Goal: Transaction & Acquisition: Download file/media

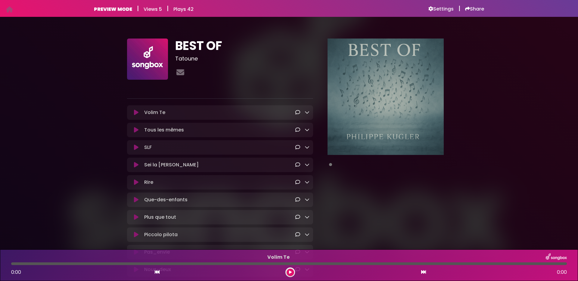
scroll to position [46, 0]
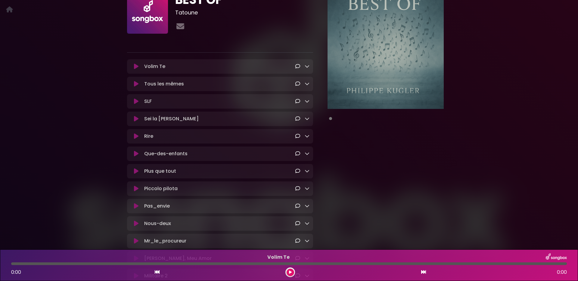
drag, startPoint x: 274, startPoint y: 91, endPoint x: 270, endPoint y: 88, distance: 4.1
click at [273, 91] on div "Tous les mêmes Loading Track..." at bounding box center [220, 84] width 186 height 14
click at [267, 86] on p "Tous les mêmes Loading Track..." at bounding box center [219, 83] width 151 height 7
click at [308, 103] on icon at bounding box center [306, 101] width 5 height 5
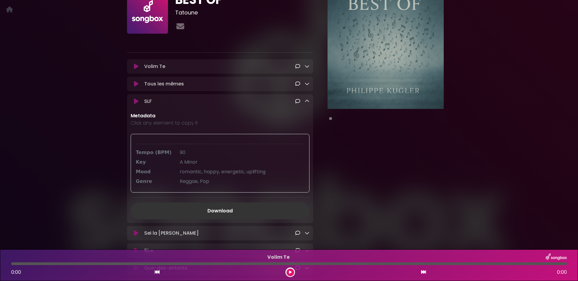
click at [308, 103] on icon at bounding box center [306, 101] width 5 height 5
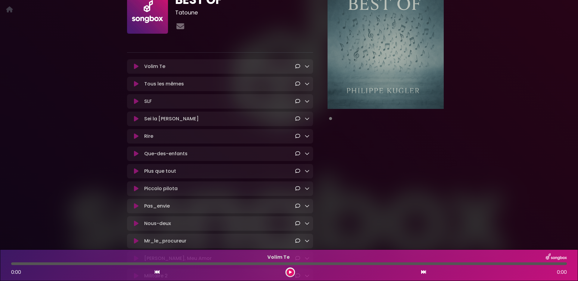
click at [137, 86] on icon at bounding box center [136, 84] width 5 height 6
click at [136, 84] on icon at bounding box center [136, 84] width 5 height 6
click at [134, 85] on icon at bounding box center [136, 84] width 5 height 6
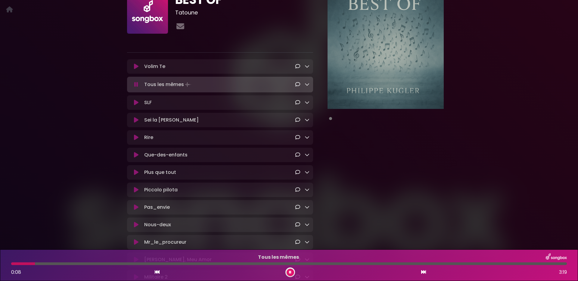
click at [137, 103] on icon at bounding box center [136, 103] width 5 height 6
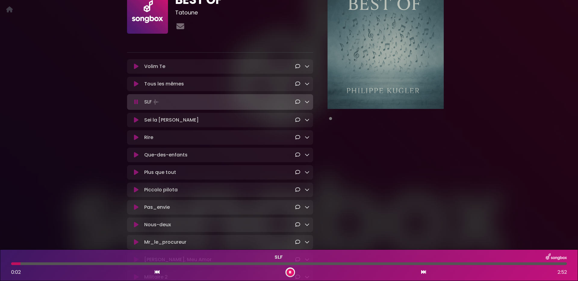
click at [226, 265] on div "SLF 0:02 2:52" at bounding box center [289, 265] width 563 height 24
click at [265, 268] on div "0:05 2:52" at bounding box center [289, 272] width 563 height 10
click at [264, 262] on div at bounding box center [288, 263] width 555 height 3
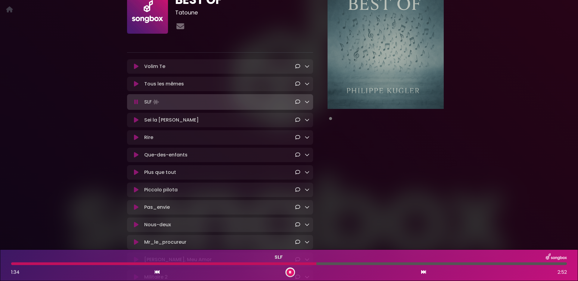
click at [135, 102] on icon at bounding box center [136, 102] width 4 height 6
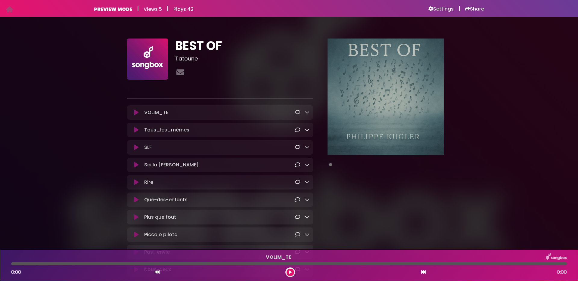
click at [307, 149] on icon at bounding box center [306, 147] width 5 height 5
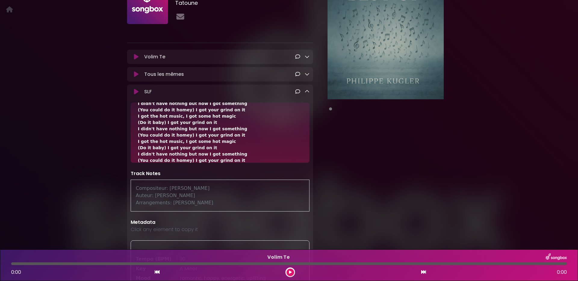
scroll to position [316, 0]
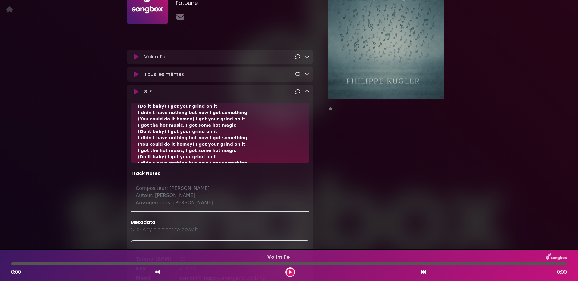
click at [307, 93] on icon at bounding box center [306, 91] width 5 height 5
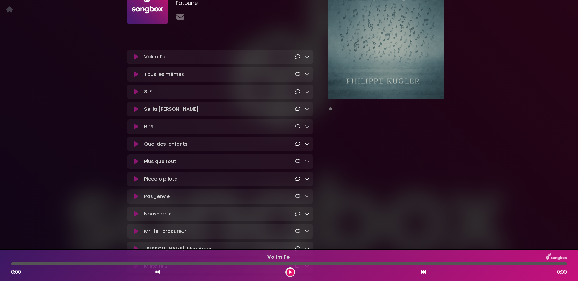
click at [223, 113] on p "Sei la mia luce Loading Track..." at bounding box center [219, 109] width 151 height 7
click at [307, 109] on icon at bounding box center [306, 108] width 5 height 5
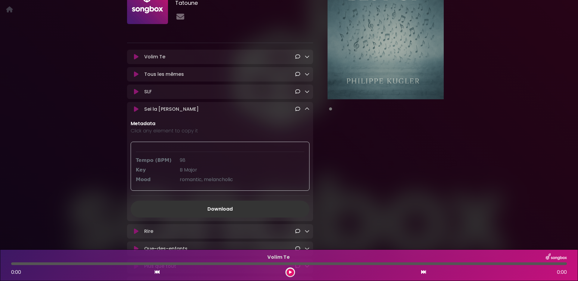
click at [136, 109] on icon at bounding box center [136, 109] width 5 height 6
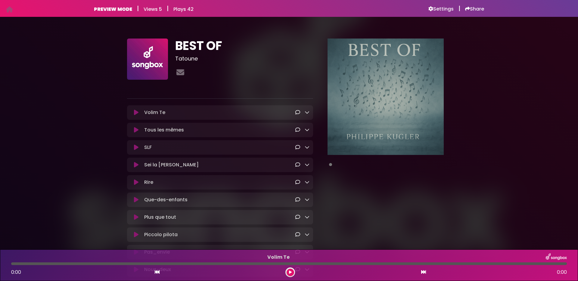
click at [309, 165] on icon at bounding box center [306, 164] width 5 height 5
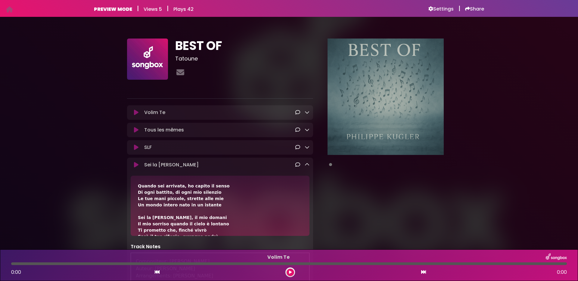
click at [307, 165] on icon at bounding box center [306, 164] width 5 height 5
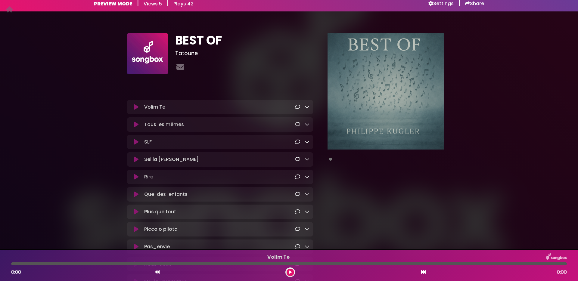
scroll to position [47, 0]
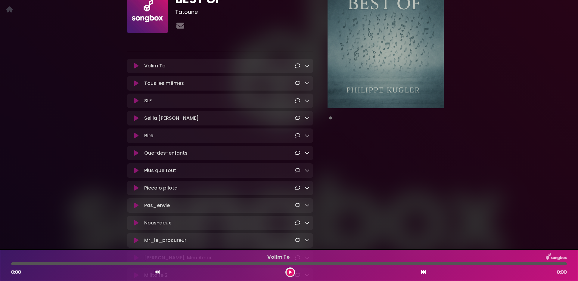
click at [136, 138] on icon at bounding box center [136, 136] width 5 height 6
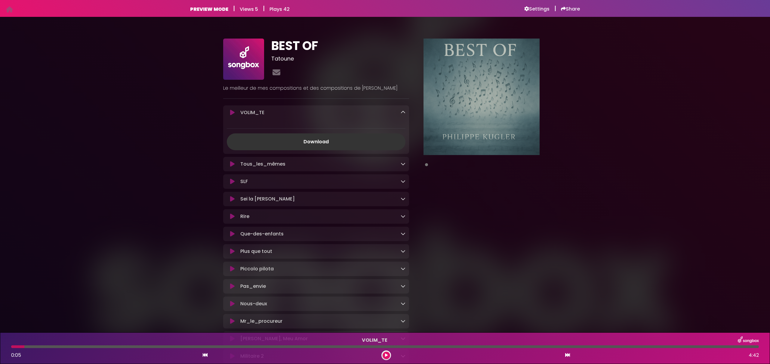
click at [403, 217] on icon at bounding box center [403, 216] width 5 height 5
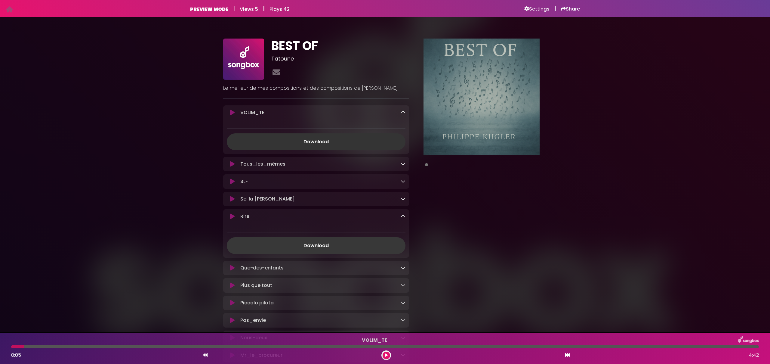
click at [302, 244] on link "Download" at bounding box center [316, 245] width 179 height 17
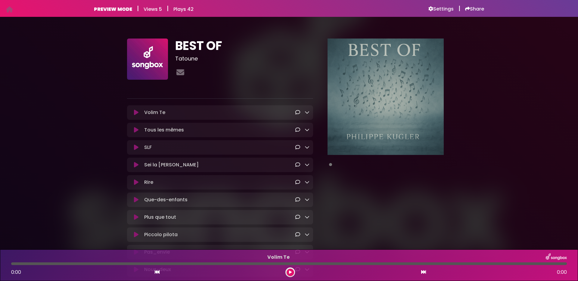
click at [307, 184] on icon at bounding box center [306, 182] width 5 height 5
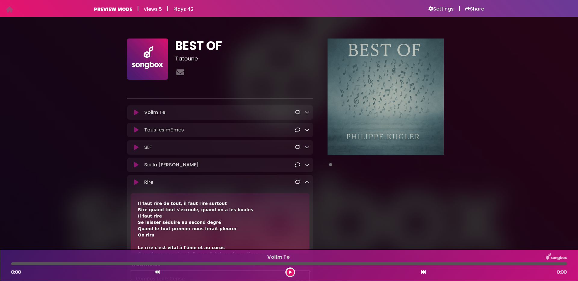
click at [307, 184] on icon at bounding box center [306, 182] width 5 height 5
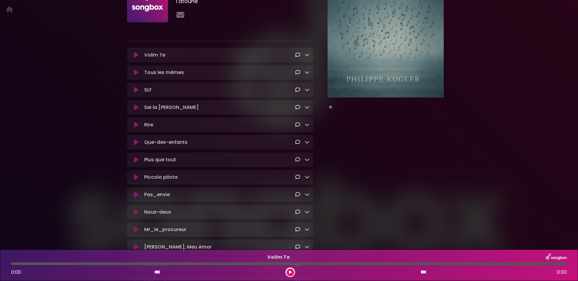
scroll to position [58, 0]
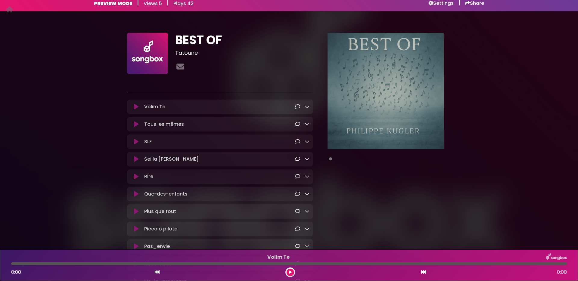
scroll to position [12, 0]
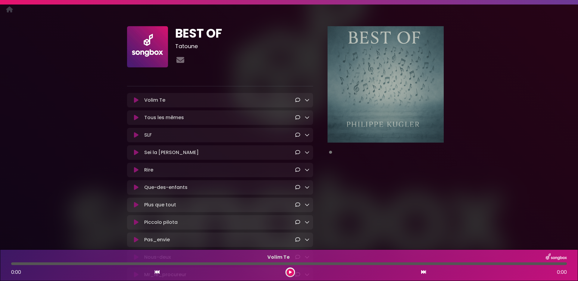
click at [305, 190] on icon at bounding box center [306, 187] width 5 height 5
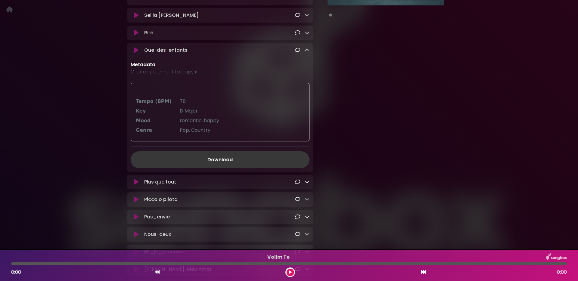
scroll to position [79, 0]
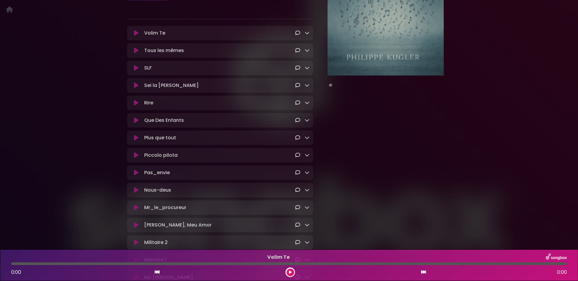
click at [306, 122] on icon at bounding box center [306, 120] width 5 height 5
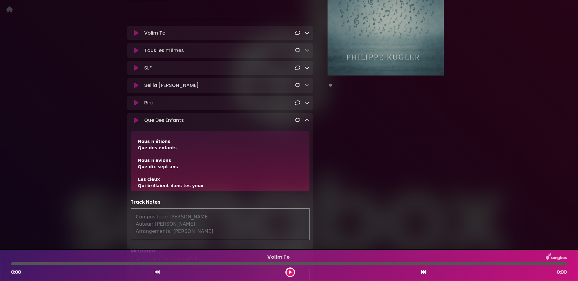
click at [306, 122] on icon at bounding box center [306, 120] width 5 height 5
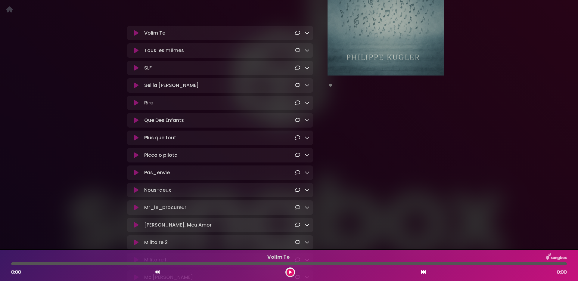
click at [137, 140] on icon at bounding box center [136, 138] width 5 height 6
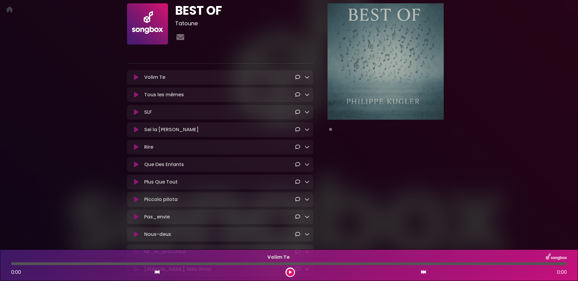
scroll to position [83, 0]
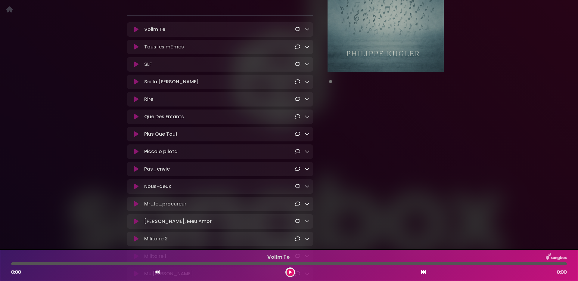
click at [308, 136] on icon at bounding box center [306, 133] width 5 height 5
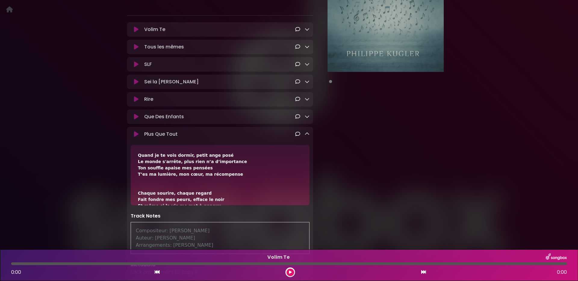
click at [308, 136] on icon at bounding box center [306, 133] width 5 height 5
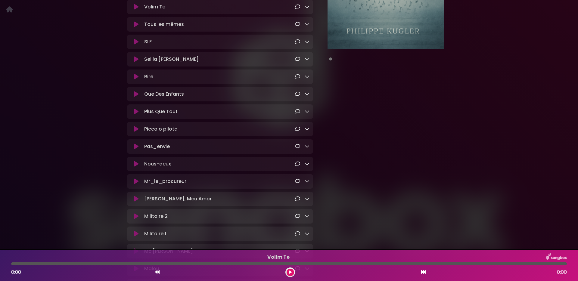
scroll to position [110, 0]
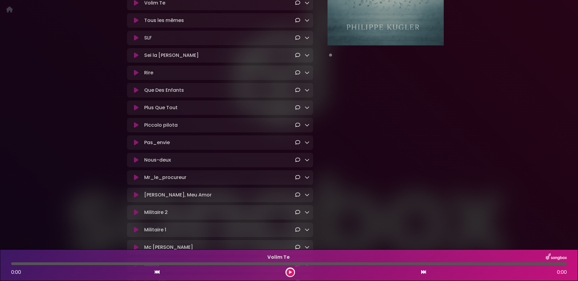
click at [137, 127] on icon at bounding box center [136, 125] width 5 height 6
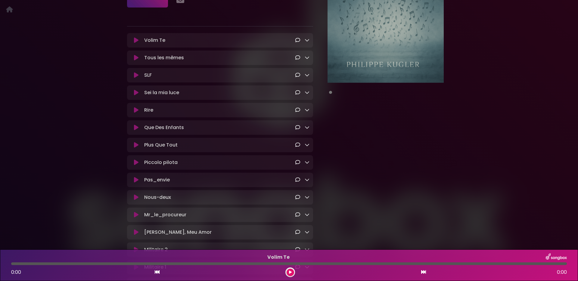
scroll to position [76, 0]
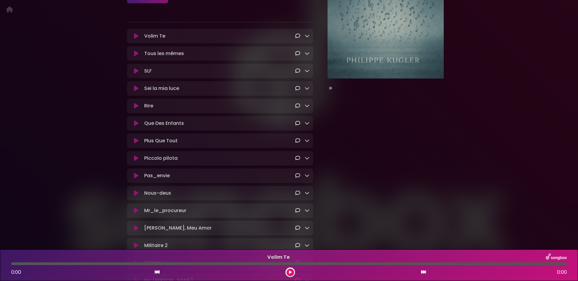
click at [306, 159] on icon at bounding box center [306, 158] width 5 height 5
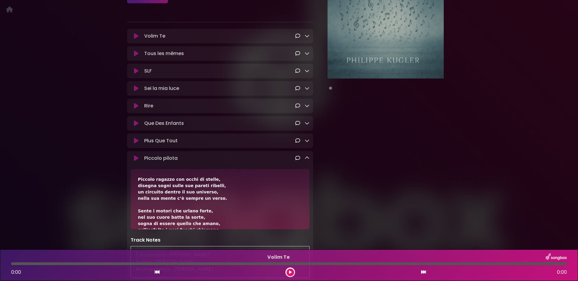
click at [306, 159] on icon at bounding box center [306, 158] width 5 height 5
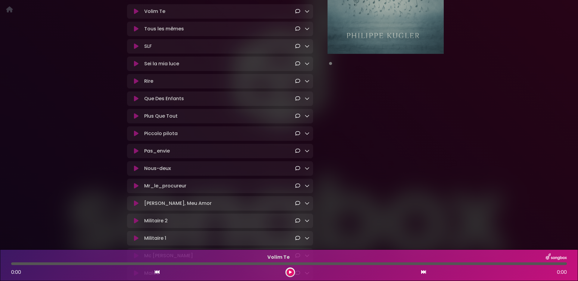
scroll to position [103, 0]
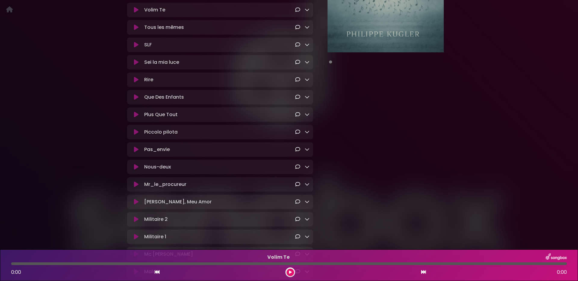
click at [134, 151] on icon at bounding box center [136, 150] width 5 height 6
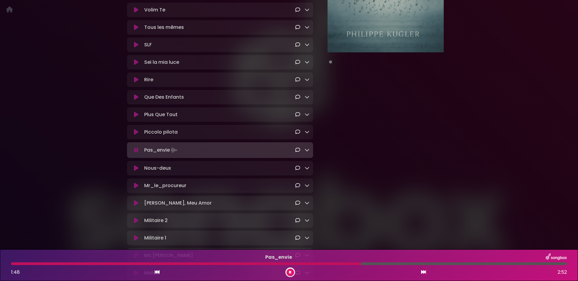
click at [307, 150] on link at bounding box center [306, 150] width 5 height 7
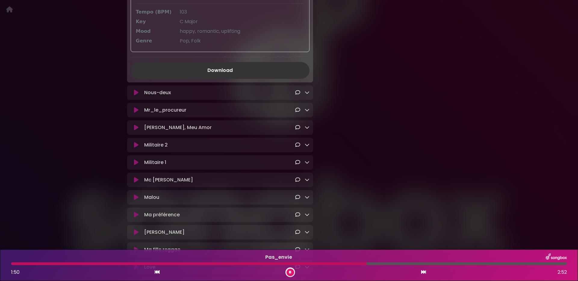
scroll to position [312, 0]
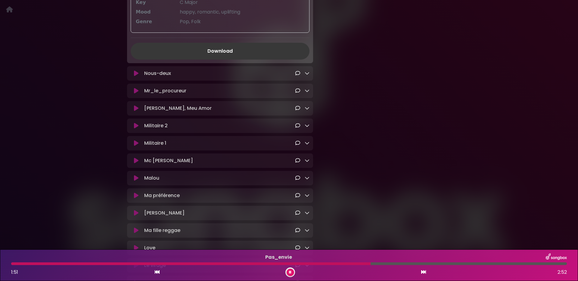
click at [231, 51] on link "Download" at bounding box center [220, 51] width 179 height 17
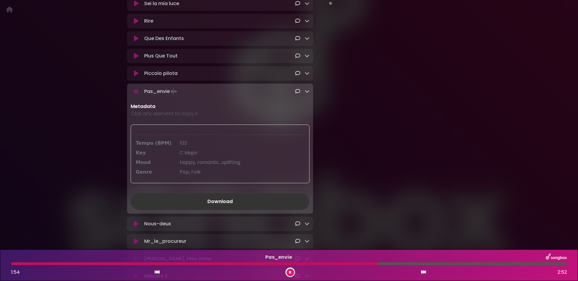
scroll to position [160, 0]
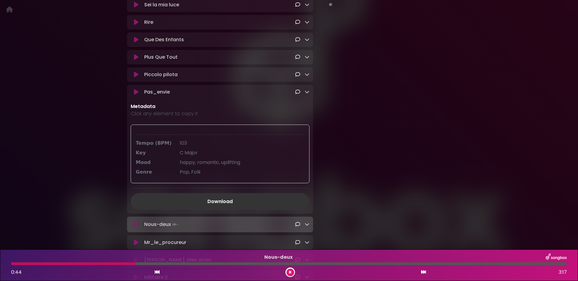
click at [305, 94] on icon at bounding box center [306, 91] width 5 height 5
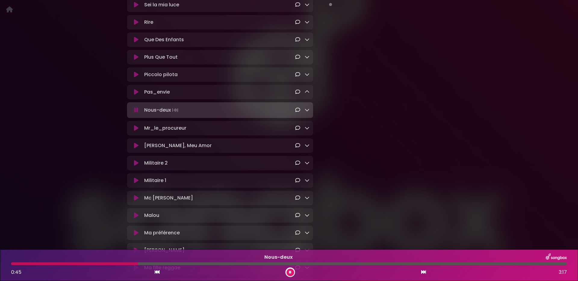
click at [305, 94] on icon at bounding box center [306, 91] width 5 height 5
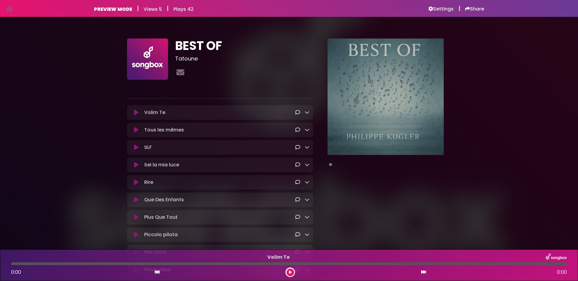
scroll to position [70, 0]
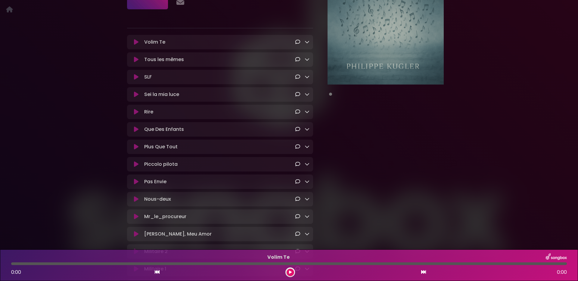
click at [307, 184] on icon at bounding box center [306, 181] width 5 height 5
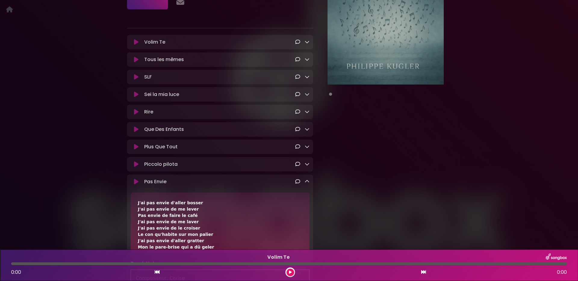
click at [307, 184] on icon at bounding box center [306, 181] width 5 height 5
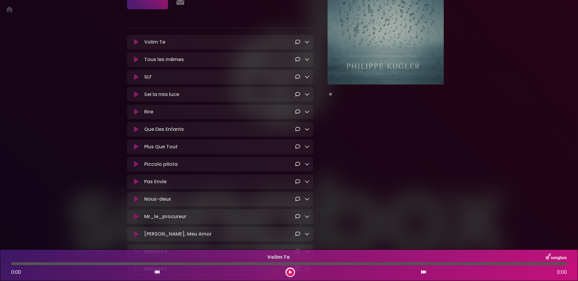
scroll to position [137, 0]
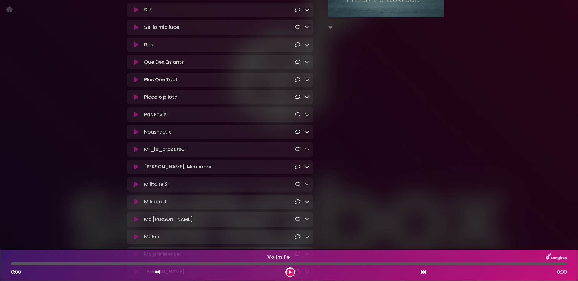
click at [136, 135] on icon at bounding box center [136, 132] width 5 height 6
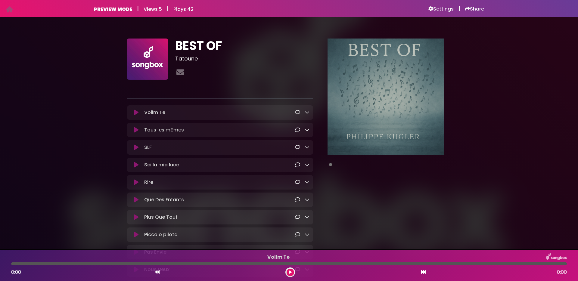
scroll to position [148, 0]
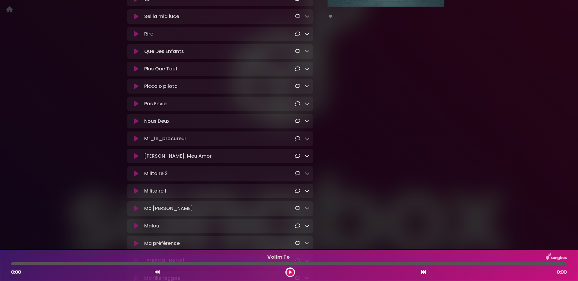
click at [309, 123] on icon at bounding box center [306, 121] width 5 height 5
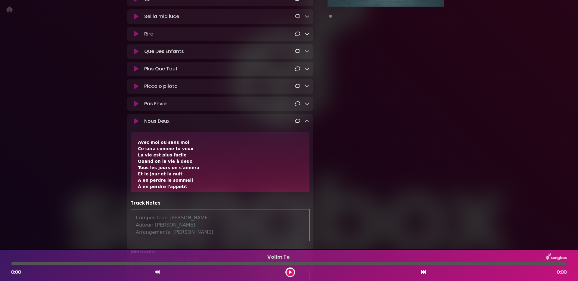
click at [309, 123] on icon at bounding box center [306, 121] width 5 height 5
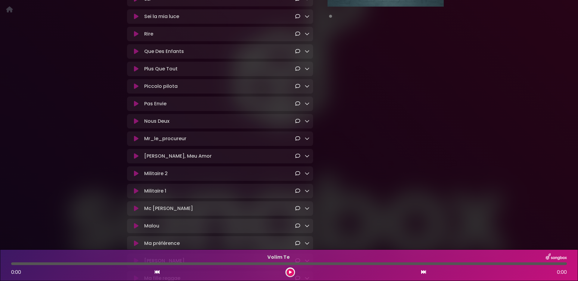
click at [136, 142] on icon at bounding box center [136, 139] width 5 height 6
click at [306, 141] on icon at bounding box center [306, 138] width 5 height 5
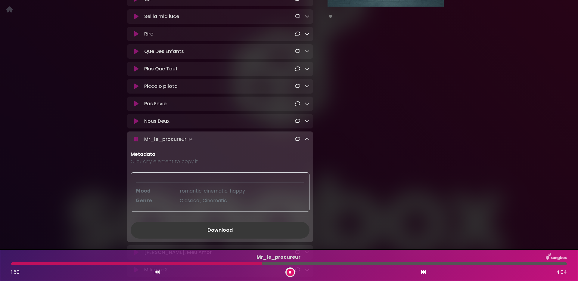
click at [221, 233] on link "Download" at bounding box center [220, 230] width 179 height 17
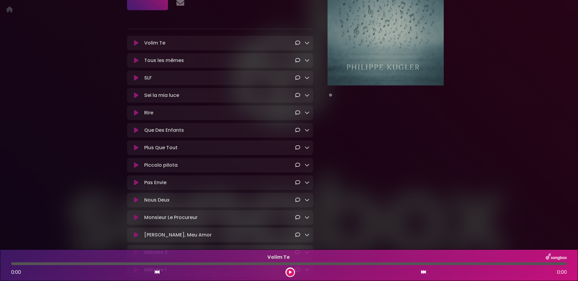
scroll to position [110, 0]
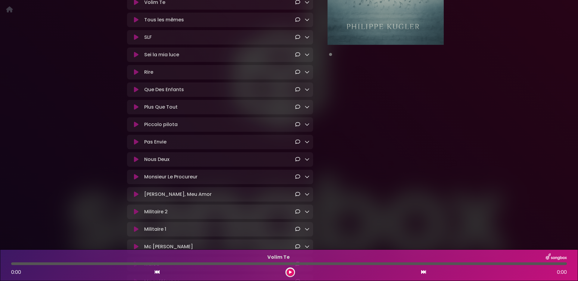
click at [308, 179] on icon at bounding box center [306, 176] width 5 height 5
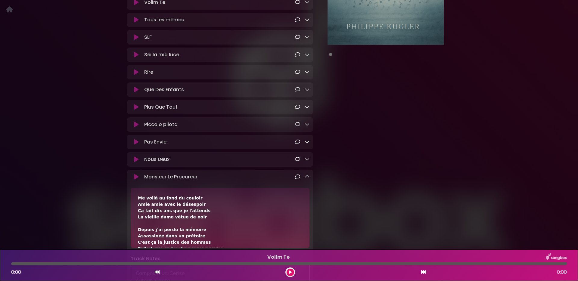
click at [308, 179] on icon at bounding box center [306, 176] width 5 height 5
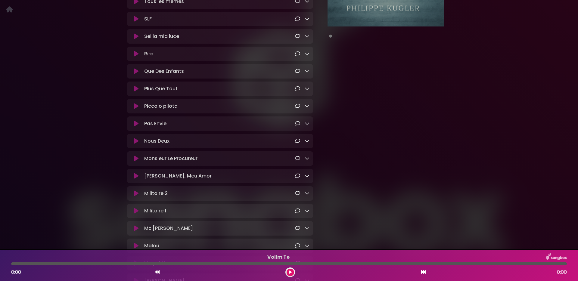
scroll to position [148, 0]
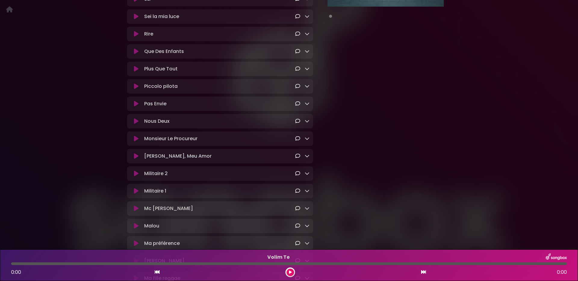
click at [135, 159] on icon at bounding box center [136, 156] width 5 height 6
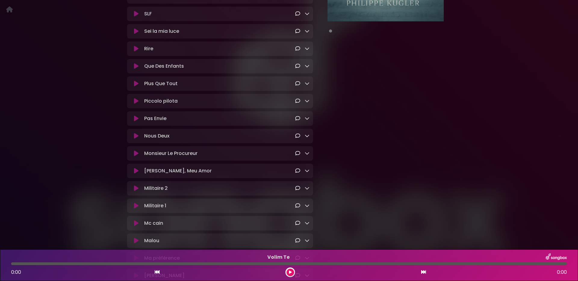
scroll to position [134, 0]
click at [307, 172] on icon at bounding box center [306, 169] width 5 height 5
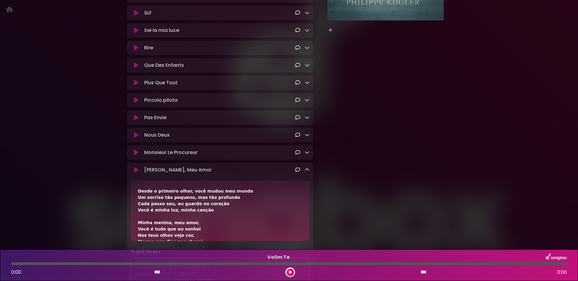
click at [307, 172] on icon at bounding box center [306, 169] width 5 height 5
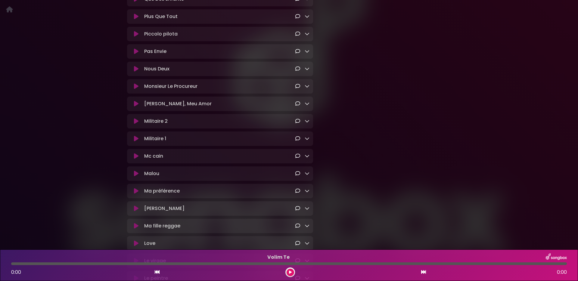
scroll to position [202, 0]
click at [307, 122] on icon at bounding box center [306, 120] width 5 height 5
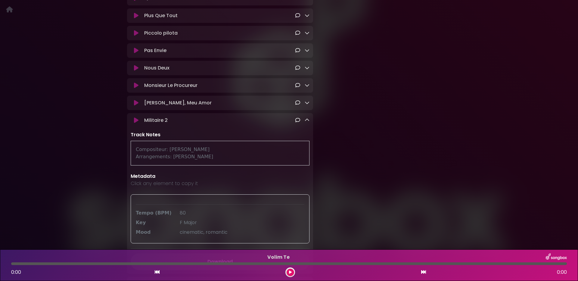
click at [307, 122] on icon at bounding box center [306, 120] width 5 height 5
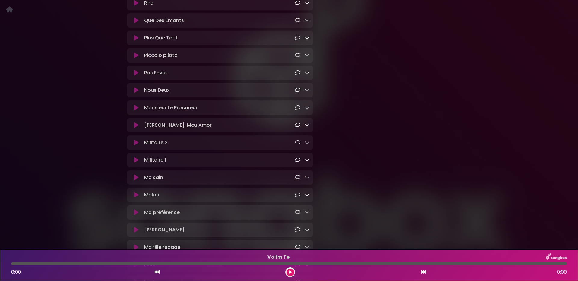
scroll to position [196, 0]
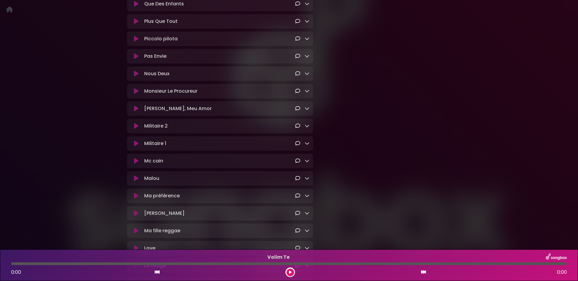
click at [305, 146] on icon at bounding box center [306, 143] width 5 height 5
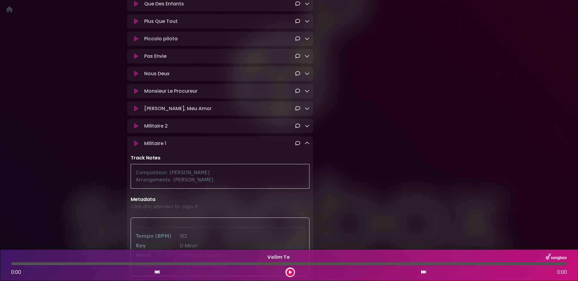
click at [305, 146] on icon at bounding box center [306, 143] width 5 height 5
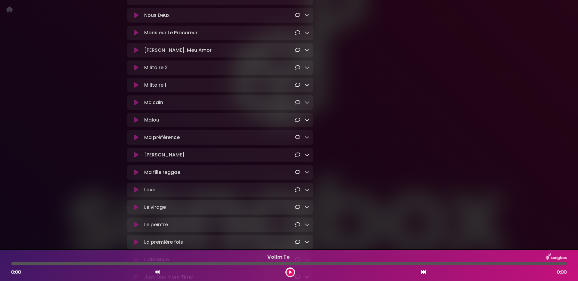
scroll to position [267, 0]
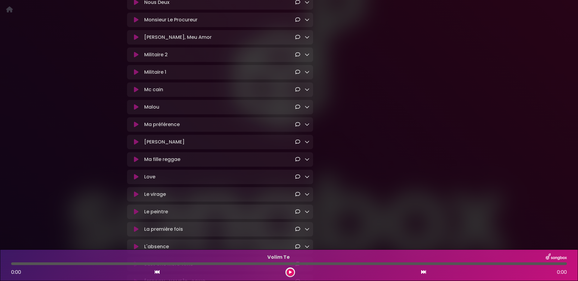
click at [308, 92] on icon at bounding box center [306, 89] width 5 height 5
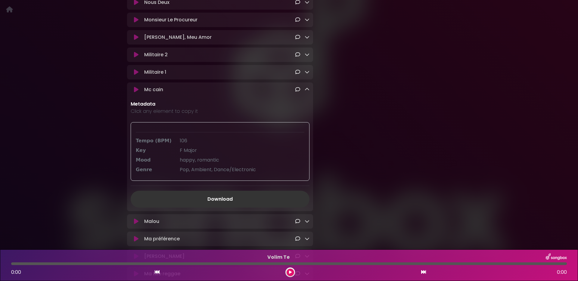
click at [308, 92] on icon at bounding box center [306, 89] width 5 height 5
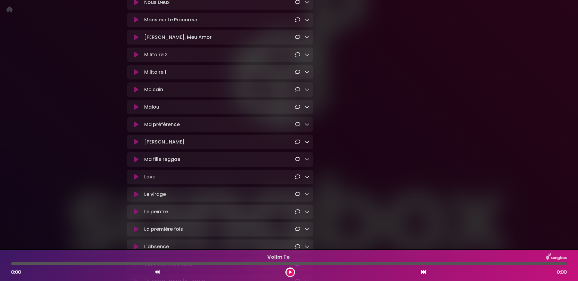
click at [306, 74] on icon at bounding box center [306, 71] width 5 height 5
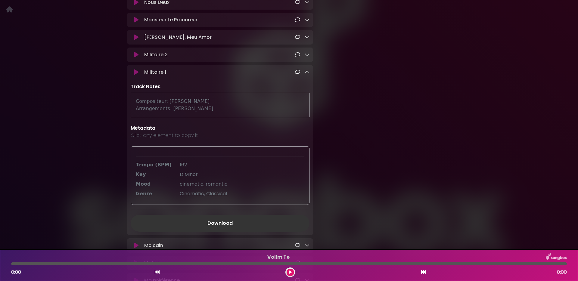
click at [306, 74] on icon at bounding box center [306, 71] width 5 height 5
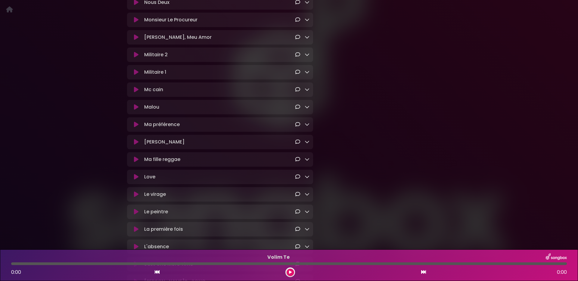
click at [306, 92] on icon at bounding box center [306, 89] width 5 height 5
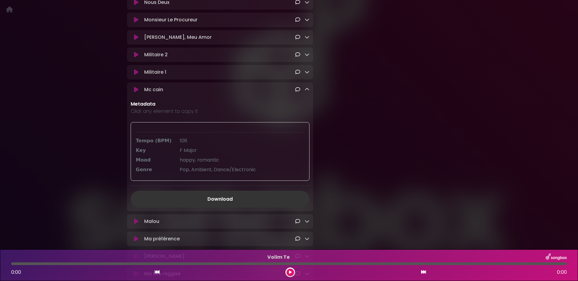
click at [306, 92] on icon at bounding box center [306, 89] width 5 height 5
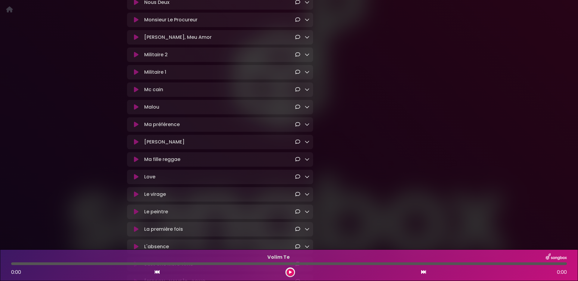
click at [134, 93] on icon at bounding box center [136, 90] width 5 height 6
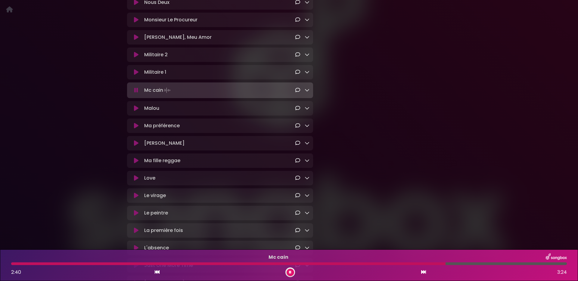
click at [308, 92] on icon at bounding box center [306, 90] width 5 height 5
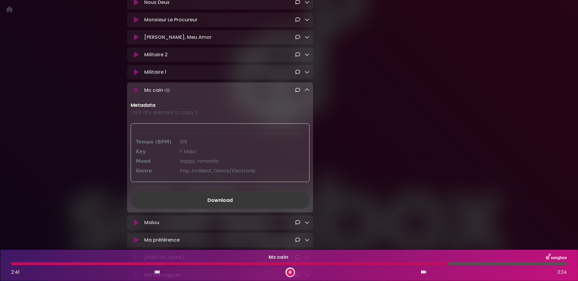
click at [246, 208] on link "Download" at bounding box center [220, 200] width 179 height 17
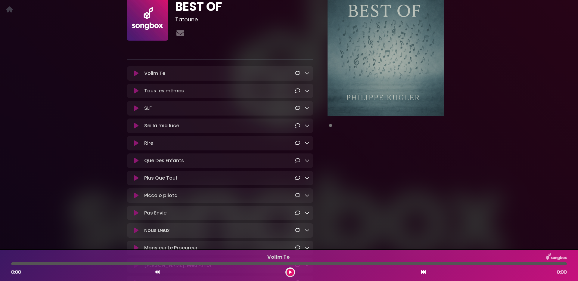
scroll to position [165, 0]
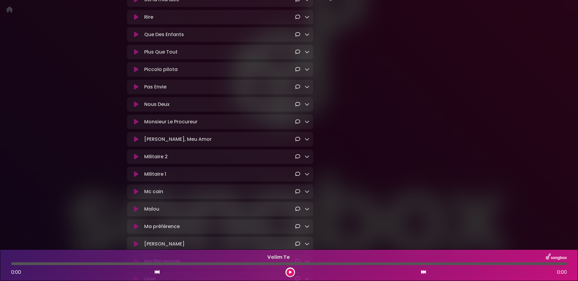
click at [306, 194] on icon at bounding box center [306, 191] width 5 height 5
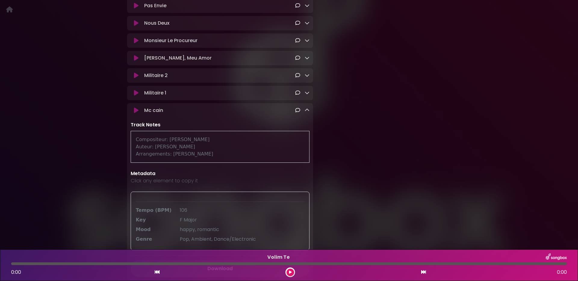
scroll to position [227, 0]
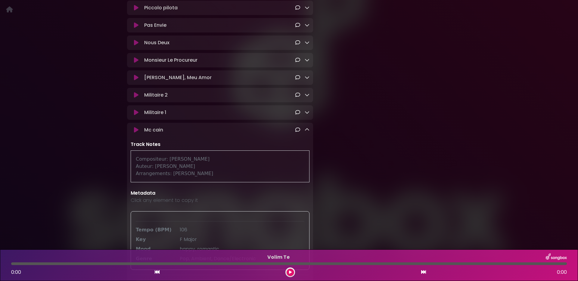
click at [307, 132] on icon at bounding box center [306, 129] width 5 height 5
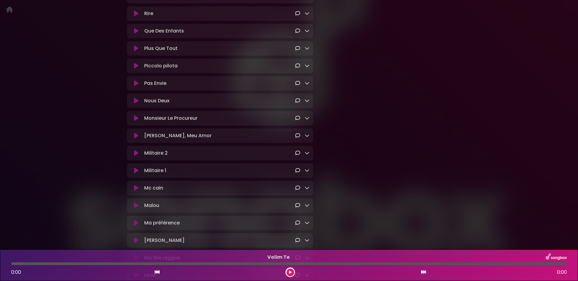
scroll to position [230, 0]
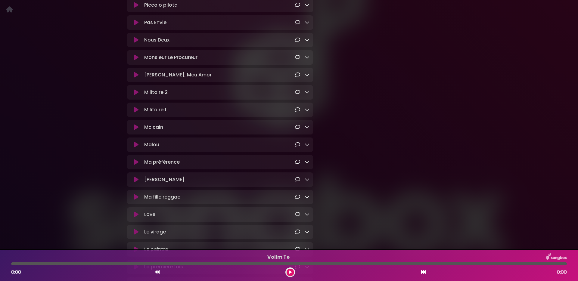
click at [306, 147] on icon at bounding box center [306, 144] width 5 height 5
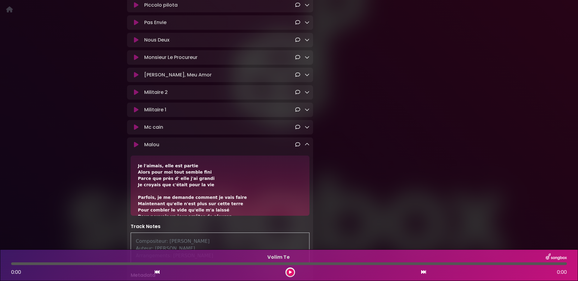
click at [306, 147] on icon at bounding box center [306, 144] width 5 height 5
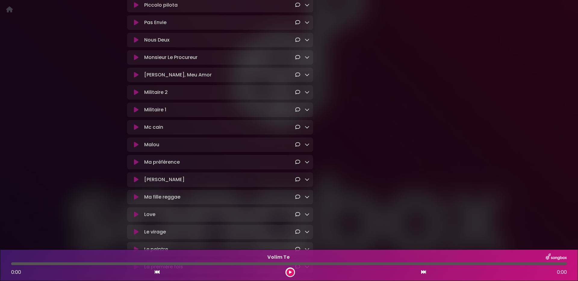
click at [135, 165] on icon at bounding box center [136, 162] width 5 height 6
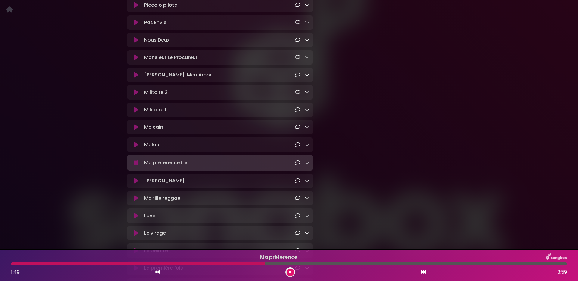
click at [16, 262] on div at bounding box center [137, 263] width 253 height 3
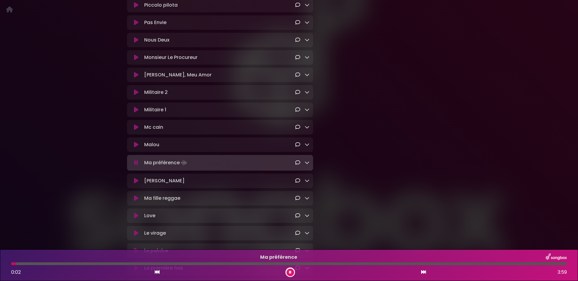
click at [18, 264] on div at bounding box center [288, 263] width 555 height 3
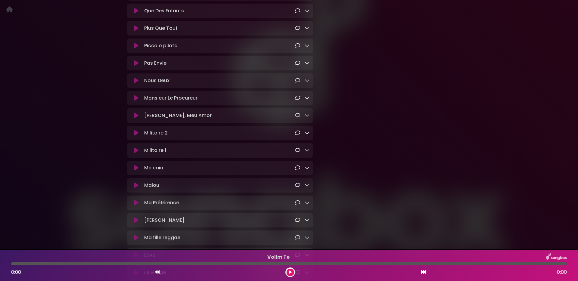
scroll to position [226, 0]
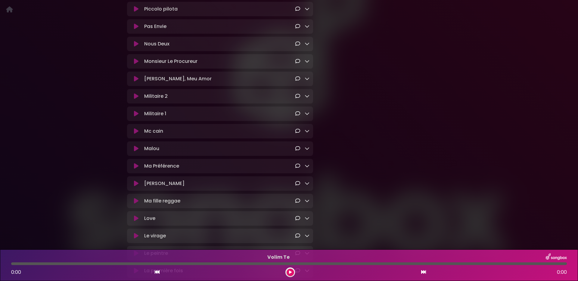
click at [308, 168] on icon at bounding box center [306, 165] width 5 height 5
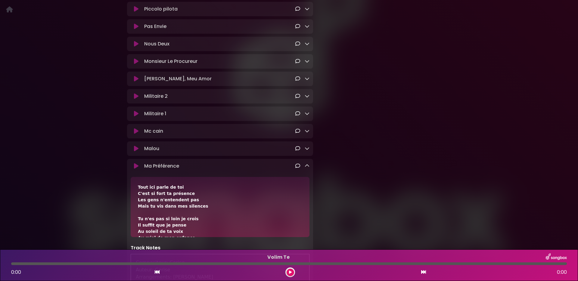
click at [308, 168] on icon at bounding box center [306, 165] width 5 height 5
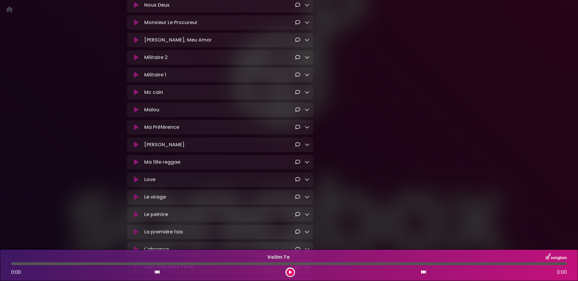
scroll to position [278, 0]
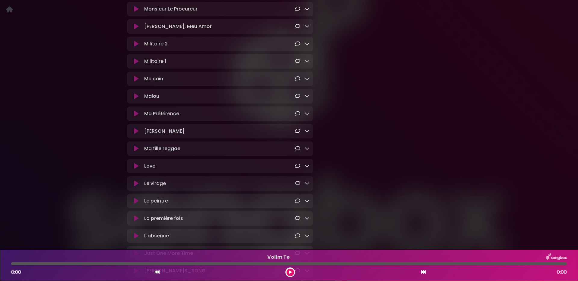
click at [136, 134] on icon at bounding box center [136, 131] width 5 height 6
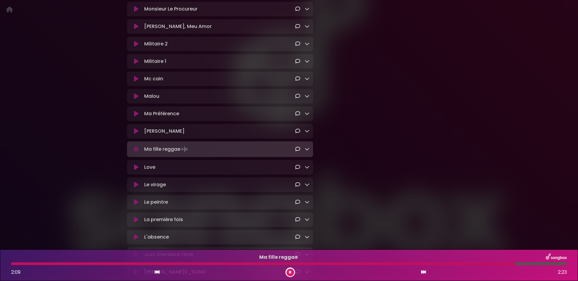
click at [137, 134] on icon at bounding box center [136, 131] width 5 height 6
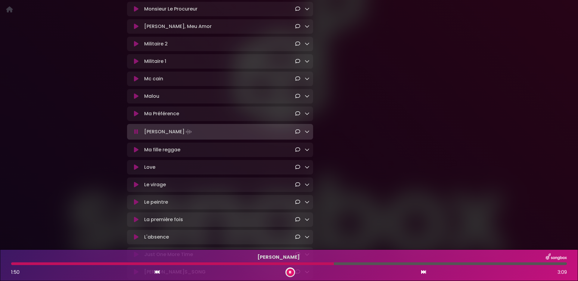
click at [305, 134] on icon at bounding box center [306, 131] width 5 height 5
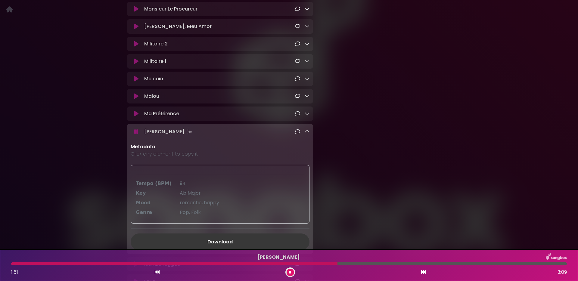
click at [203, 245] on link "Download" at bounding box center [220, 241] width 179 height 17
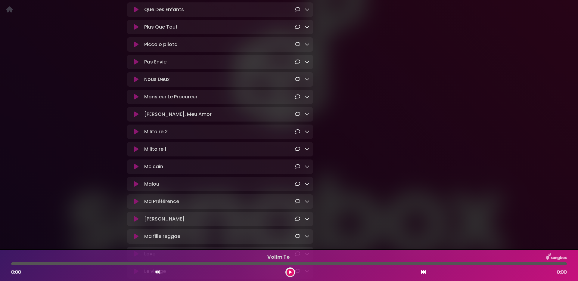
scroll to position [242, 0]
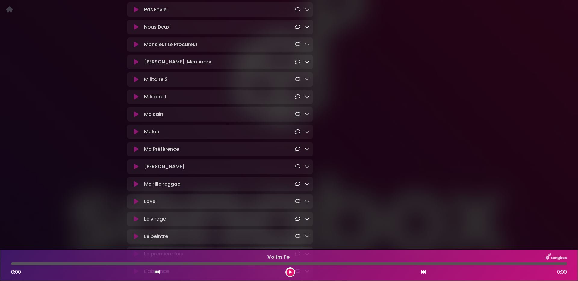
click at [305, 169] on icon at bounding box center [306, 166] width 5 height 5
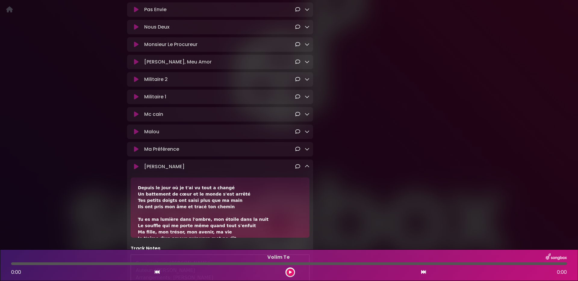
click at [305, 169] on icon at bounding box center [306, 166] width 5 height 5
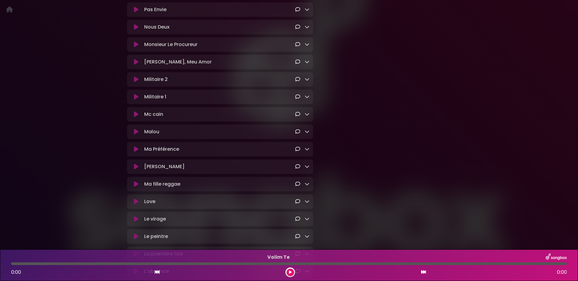
click at [137, 117] on icon at bounding box center [136, 114] width 5 height 6
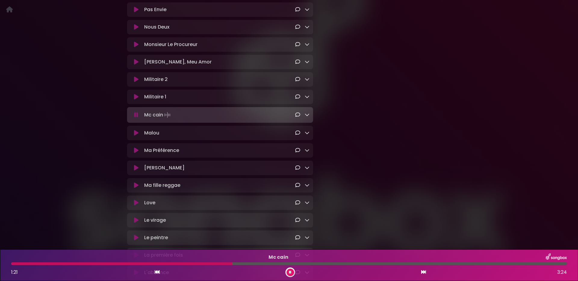
click at [307, 117] on icon at bounding box center [306, 114] width 5 height 5
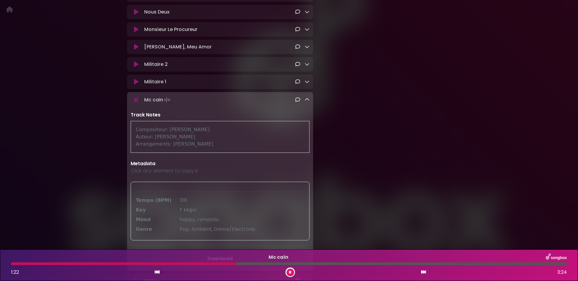
scroll to position [308, 0]
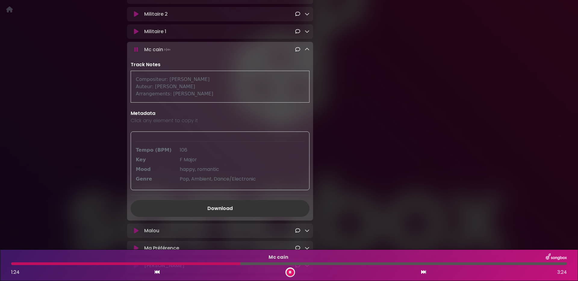
click at [309, 52] on div "Mc [PERSON_NAME] Loading Track..." at bounding box center [220, 49] width 186 height 8
click at [308, 52] on icon at bounding box center [306, 49] width 5 height 5
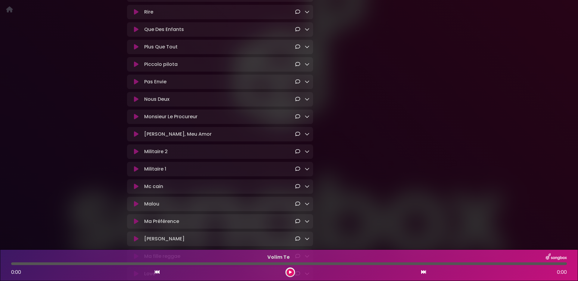
scroll to position [177, 0]
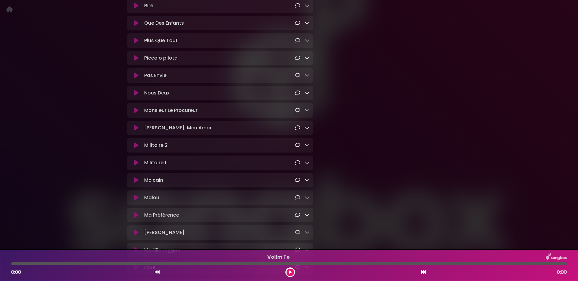
click at [308, 182] on icon at bounding box center [306, 179] width 5 height 5
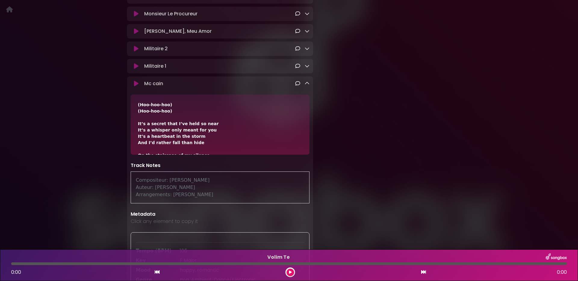
scroll to position [241, 0]
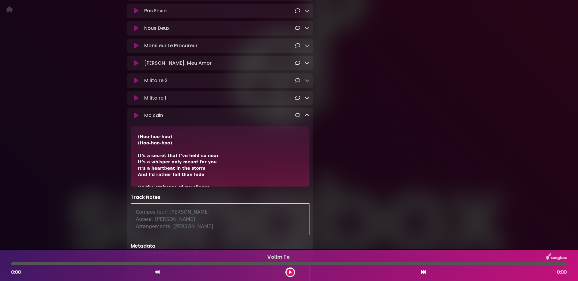
click at [306, 118] on icon at bounding box center [306, 115] width 5 height 5
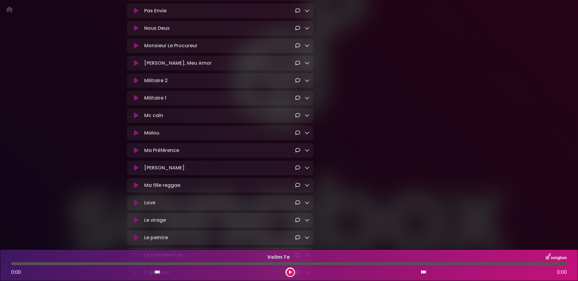
click at [309, 118] on icon at bounding box center [306, 115] width 5 height 5
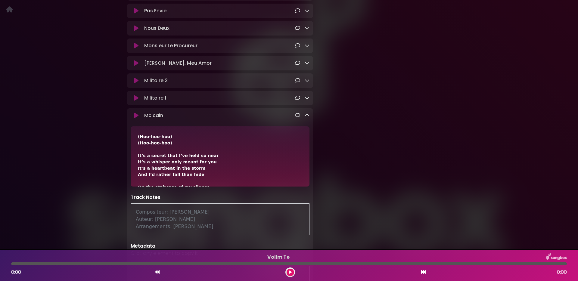
click at [306, 118] on icon at bounding box center [306, 115] width 5 height 5
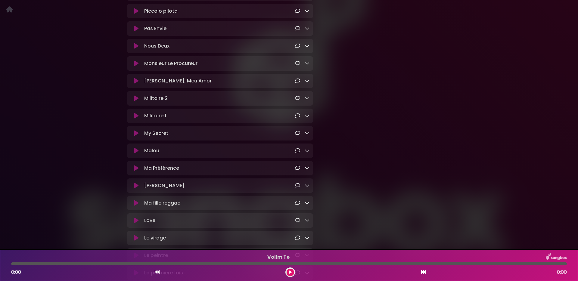
scroll to position [231, 0]
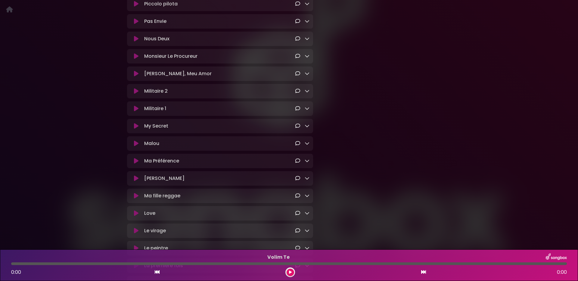
click at [305, 181] on icon at bounding box center [306, 178] width 5 height 5
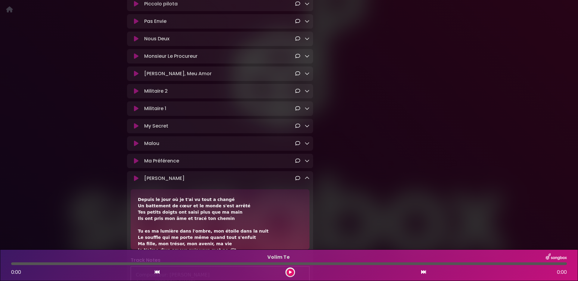
click at [305, 181] on icon at bounding box center [306, 178] width 5 height 5
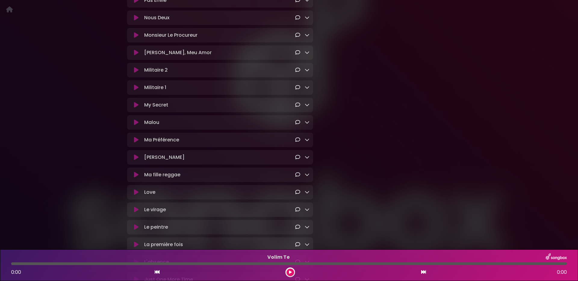
scroll to position [252, 0]
click at [303, 178] on div at bounding box center [302, 174] width 14 height 7
click at [305, 177] on icon at bounding box center [306, 174] width 5 height 5
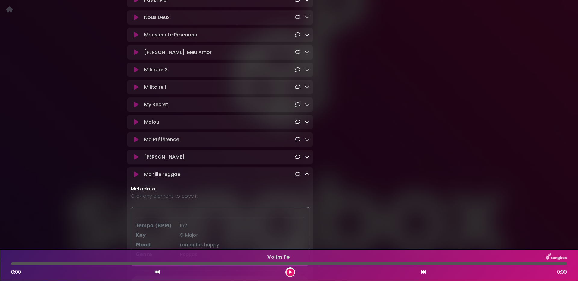
click at [305, 177] on icon at bounding box center [306, 174] width 5 height 5
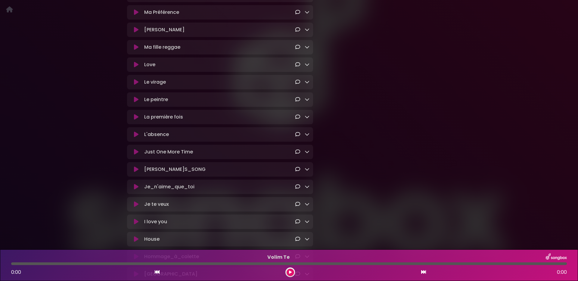
scroll to position [370, 0]
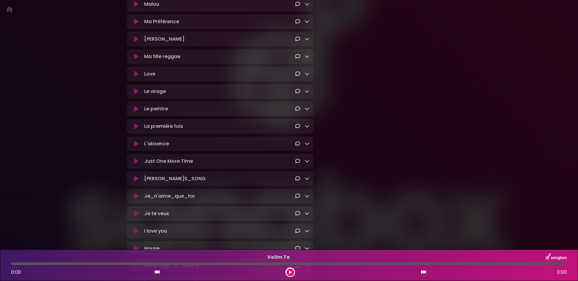
click at [137, 77] on icon at bounding box center [136, 74] width 5 height 6
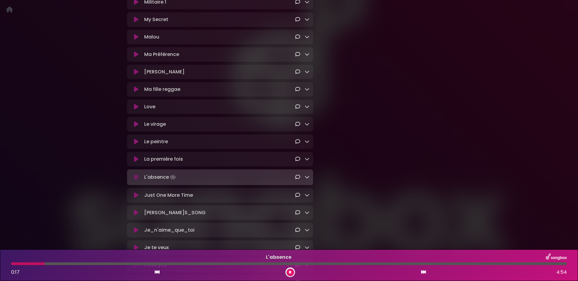
scroll to position [344, 0]
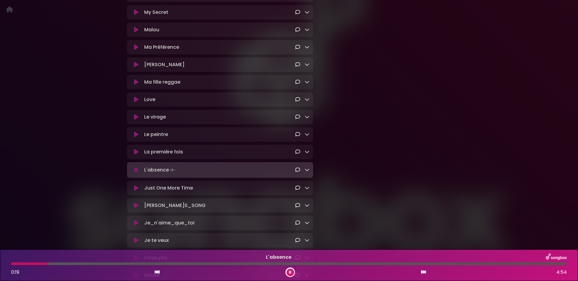
click at [305, 84] on icon at bounding box center [306, 81] width 5 height 5
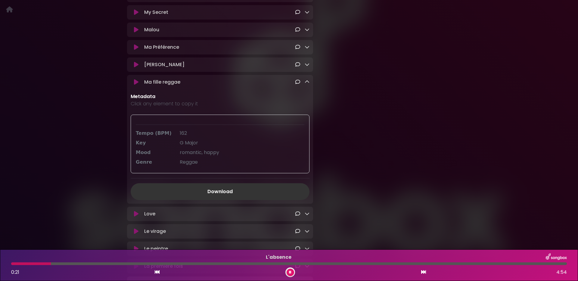
click at [305, 84] on icon at bounding box center [306, 81] width 5 height 5
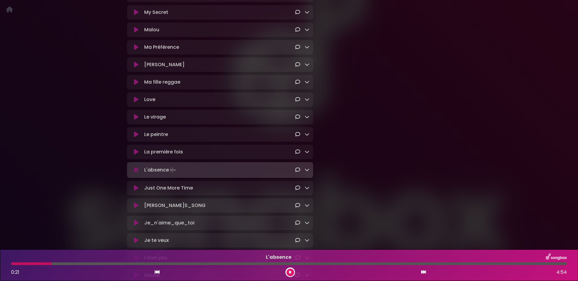
click at [303, 68] on div at bounding box center [302, 64] width 14 height 7
click at [307, 67] on icon at bounding box center [306, 64] width 5 height 5
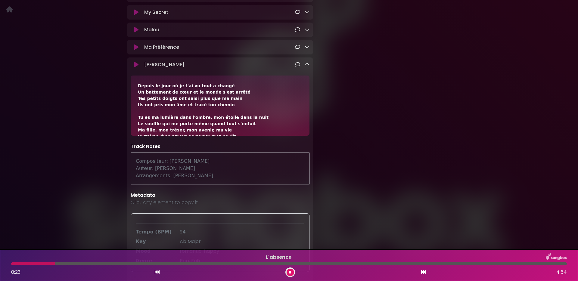
click at [307, 67] on icon at bounding box center [306, 64] width 5 height 5
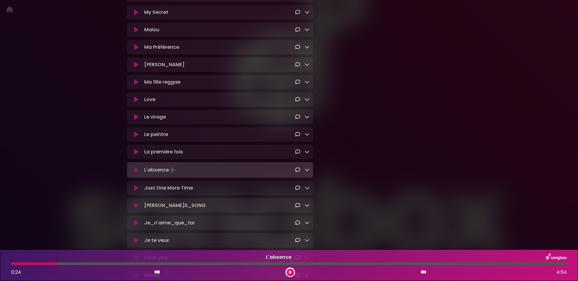
click at [308, 84] on icon at bounding box center [306, 81] width 5 height 5
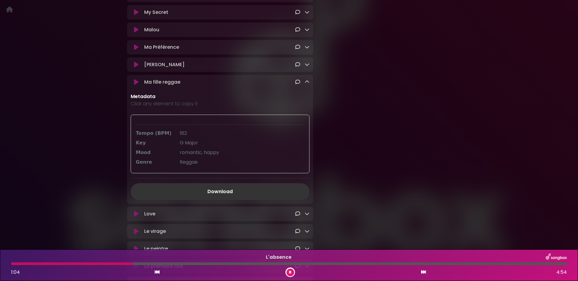
click at [137, 85] on icon at bounding box center [136, 82] width 5 height 6
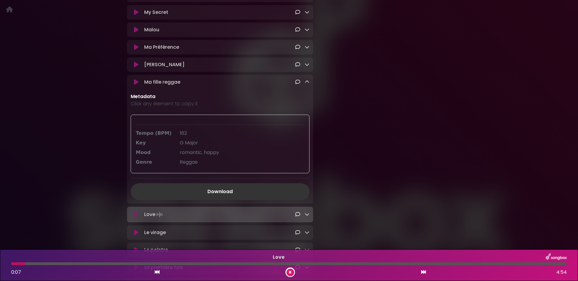
click at [208, 86] on p "Ma fille reggae Loading Track..." at bounding box center [219, 82] width 151 height 7
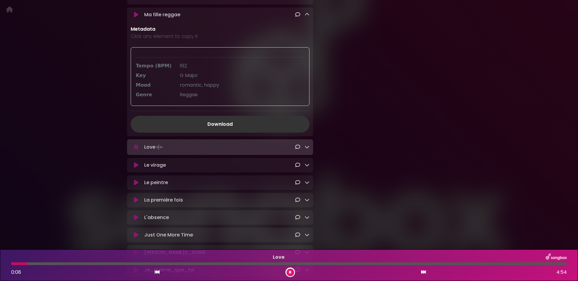
scroll to position [412, 0]
click at [134, 17] on icon at bounding box center [136, 14] width 5 height 6
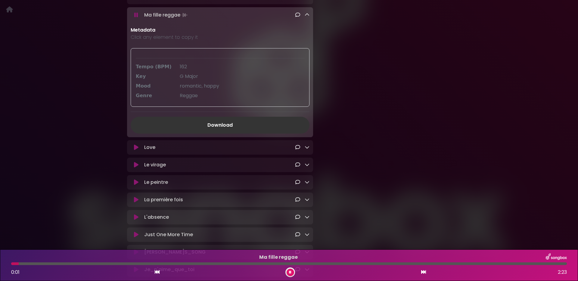
click at [550, 262] on div at bounding box center [288, 263] width 555 height 3
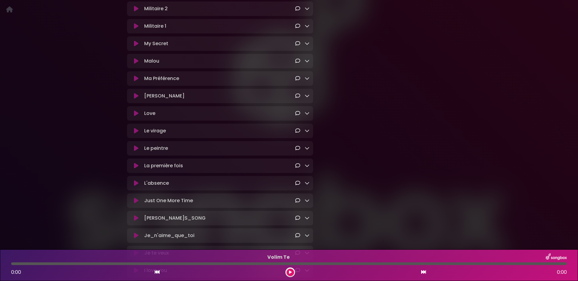
scroll to position [325, 0]
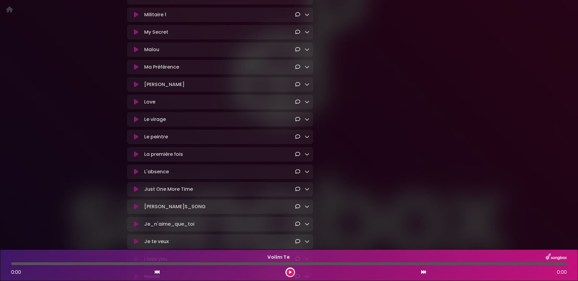
click at [135, 105] on icon at bounding box center [136, 102] width 5 height 6
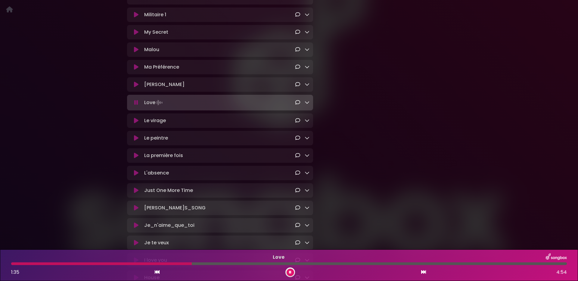
click at [307, 105] on icon at bounding box center [306, 102] width 5 height 5
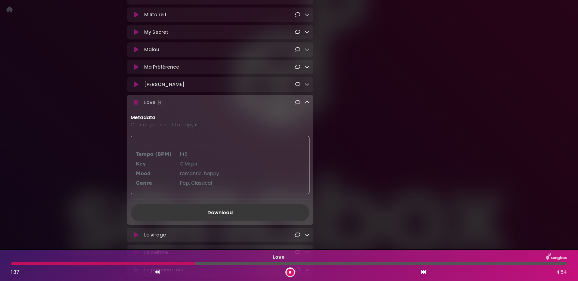
click at [226, 220] on link "Download" at bounding box center [220, 212] width 179 height 17
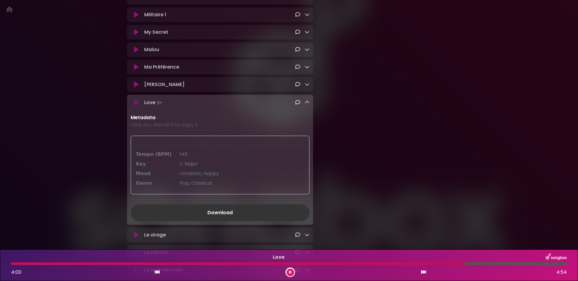
click at [13, 265] on div at bounding box center [237, 263] width 453 height 3
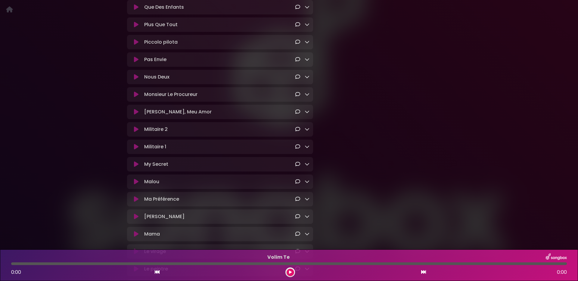
scroll to position [267, 0]
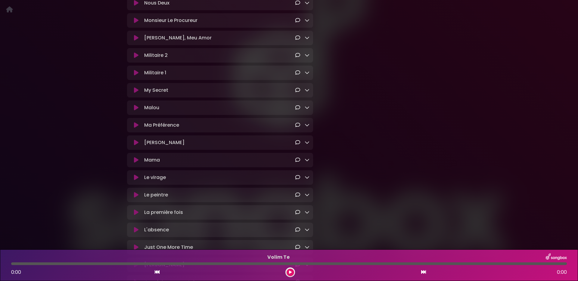
click at [306, 162] on icon at bounding box center [306, 159] width 5 height 5
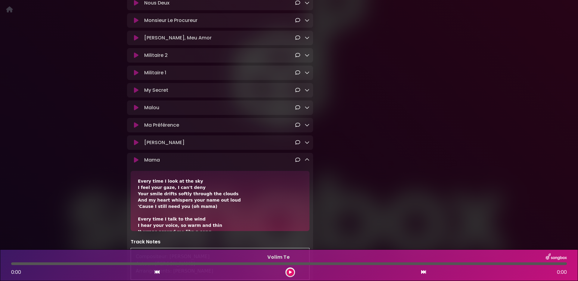
click at [307, 162] on icon at bounding box center [306, 159] width 5 height 5
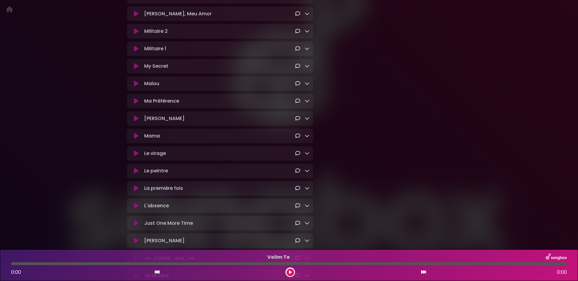
scroll to position [339, 0]
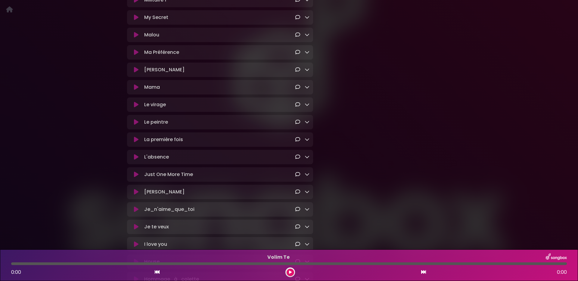
click at [306, 107] on icon at bounding box center [306, 104] width 5 height 5
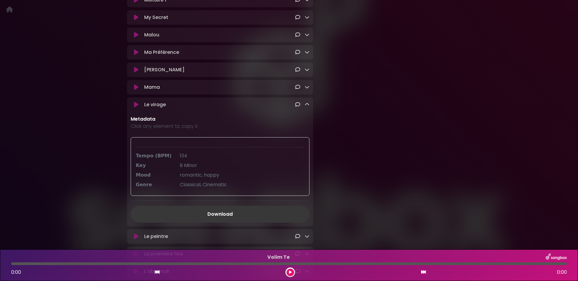
click at [218, 218] on link "Download" at bounding box center [220, 214] width 179 height 17
click at [136, 108] on icon at bounding box center [136, 105] width 5 height 6
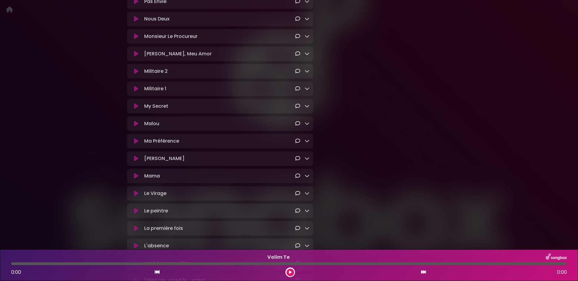
scroll to position [290, 0]
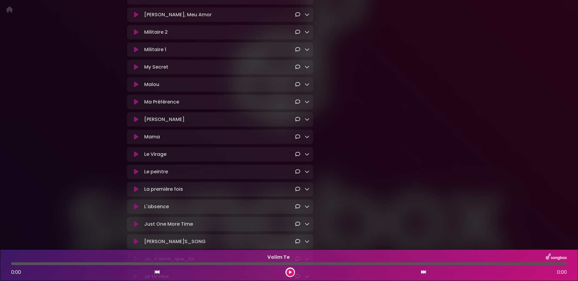
click at [137, 175] on icon at bounding box center [136, 172] width 5 height 6
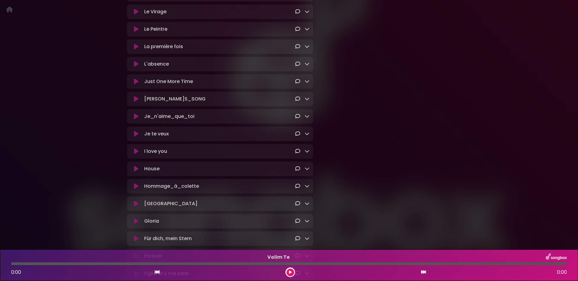
scroll to position [420, 0]
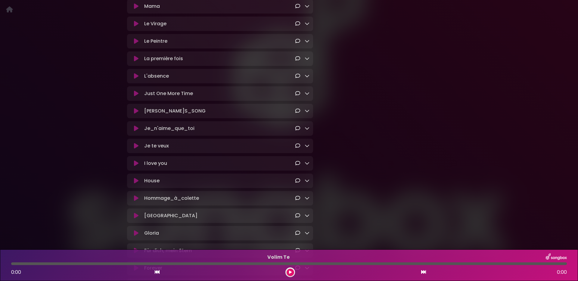
click at [307, 43] on icon at bounding box center [306, 41] width 5 height 5
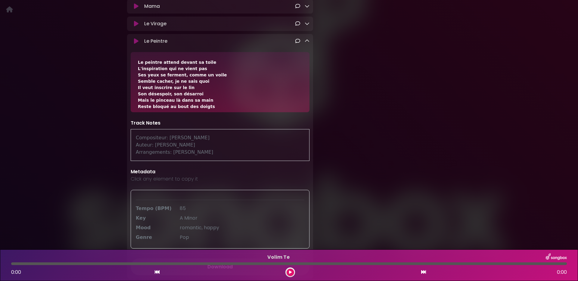
click at [307, 43] on icon at bounding box center [306, 41] width 5 height 5
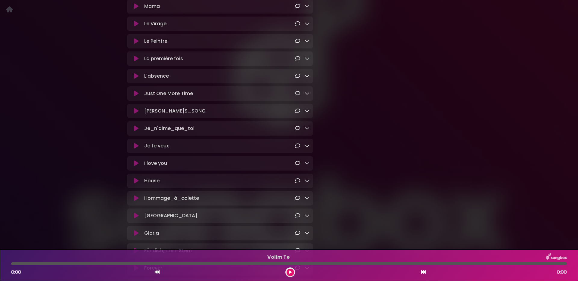
click at [136, 62] on icon at bounding box center [136, 59] width 5 height 6
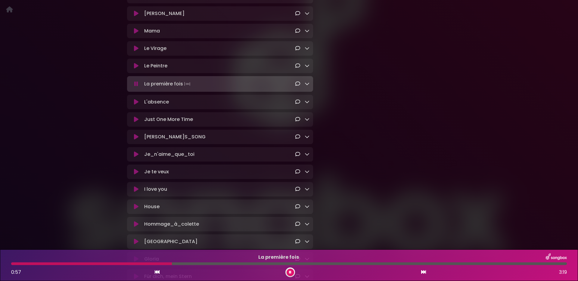
scroll to position [347, 0]
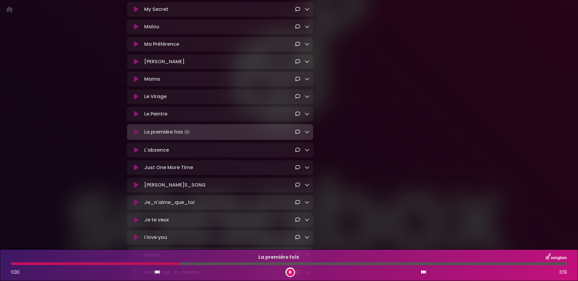
click at [136, 65] on icon at bounding box center [136, 62] width 5 height 6
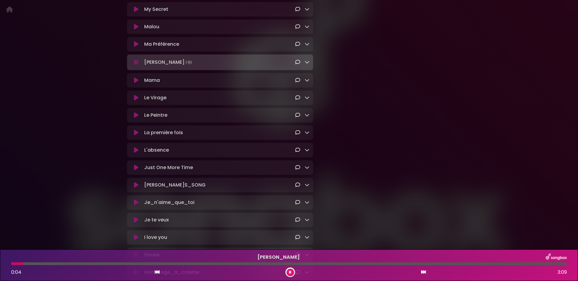
click at [137, 136] on icon at bounding box center [136, 133] width 5 height 6
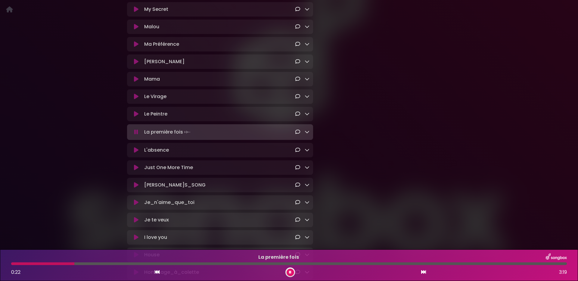
click at [305, 134] on icon at bounding box center [306, 131] width 5 height 5
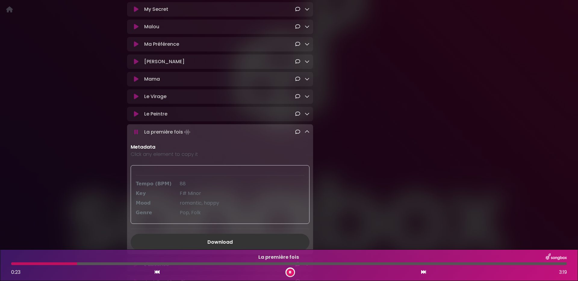
scroll to position [415, 0]
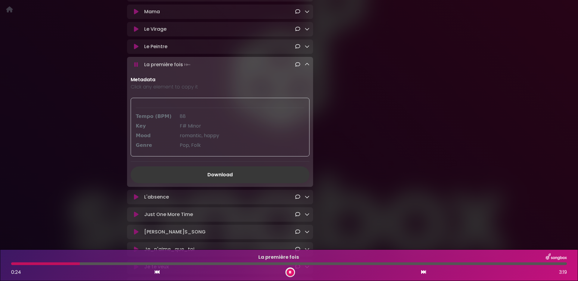
click at [213, 183] on link "Download" at bounding box center [220, 174] width 179 height 17
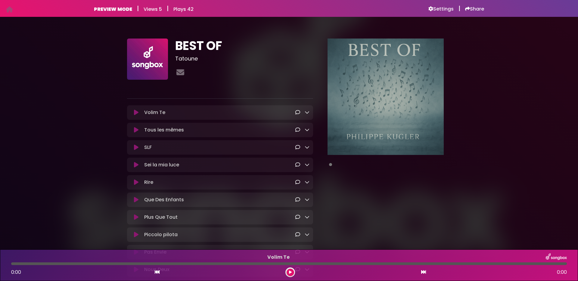
scroll to position [358, 0]
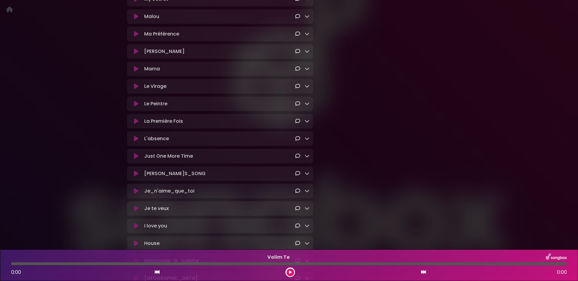
click at [134, 142] on icon at bounding box center [136, 139] width 5 height 6
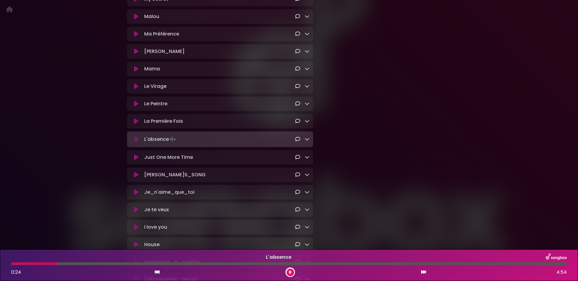
click at [307, 141] on icon at bounding box center [306, 139] width 5 height 5
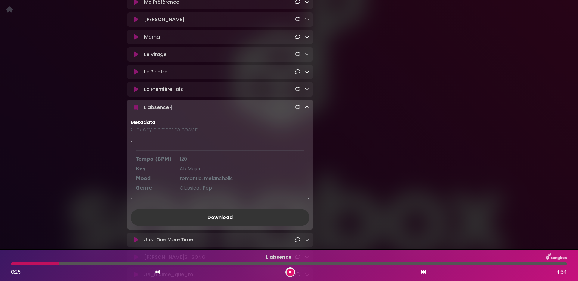
scroll to position [459, 0]
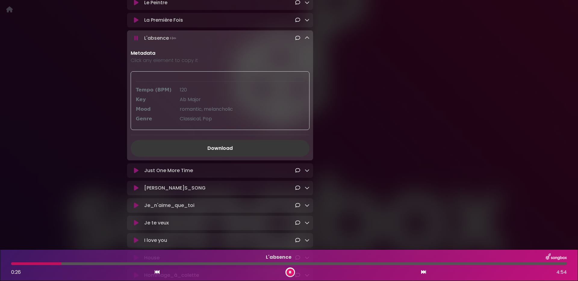
click at [224, 156] on link "Download" at bounding box center [220, 148] width 179 height 17
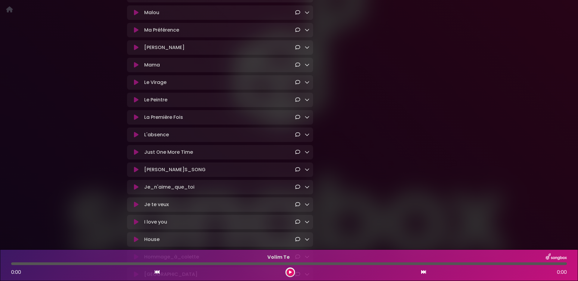
scroll to position [362, 0]
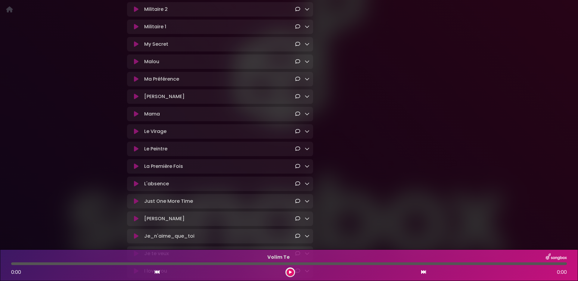
scroll to position [317, 0]
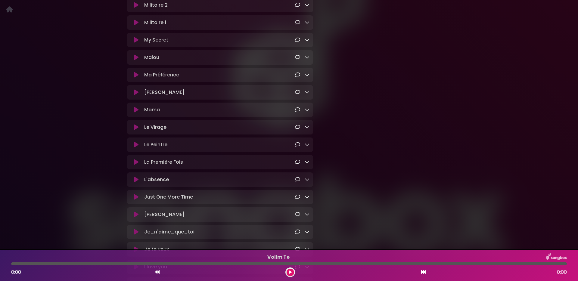
click at [134, 200] on icon at bounding box center [136, 197] width 5 height 6
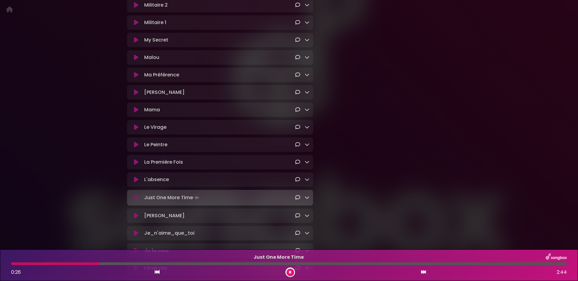
click at [307, 200] on icon at bounding box center [306, 197] width 5 height 5
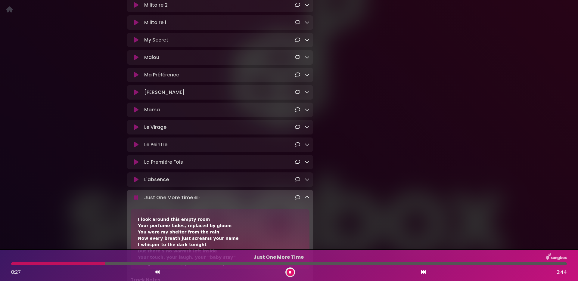
click at [305, 200] on icon at bounding box center [306, 197] width 5 height 5
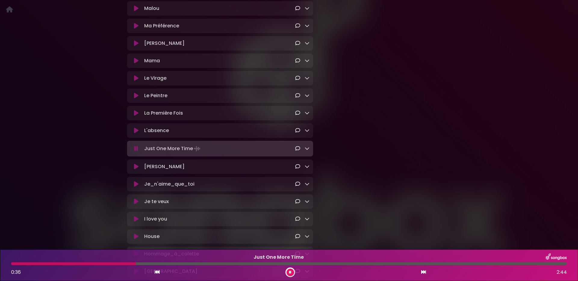
scroll to position [371, 0]
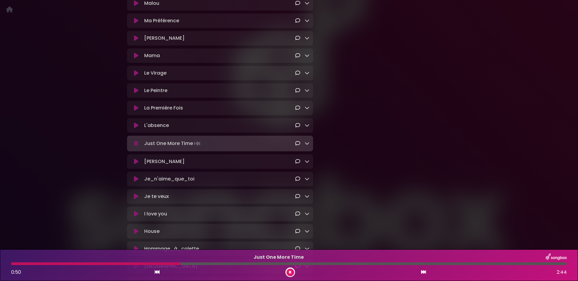
click at [307, 146] on icon at bounding box center [306, 143] width 5 height 5
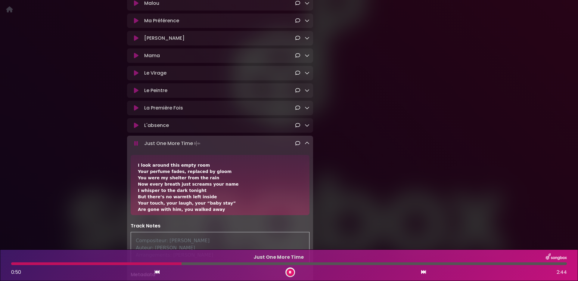
click at [307, 146] on icon at bounding box center [306, 143] width 5 height 5
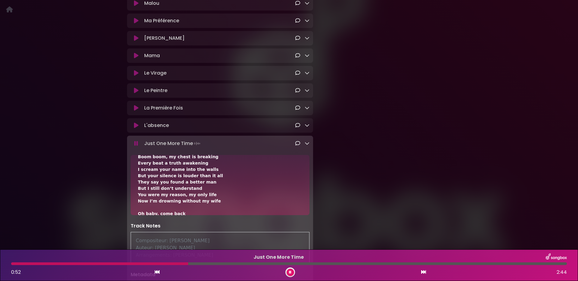
scroll to position [126, 0]
click at [307, 146] on icon at bounding box center [306, 143] width 5 height 5
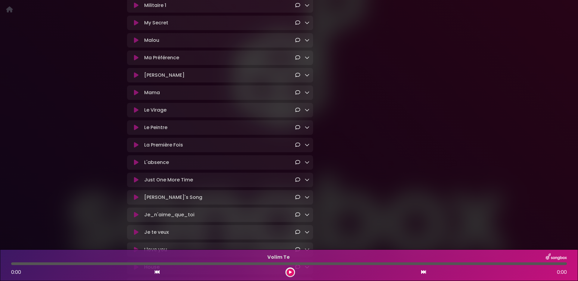
scroll to position [404, 0]
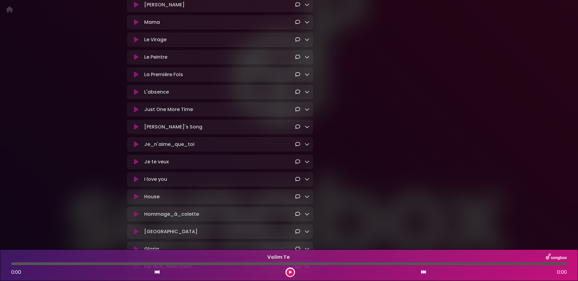
click at [136, 130] on icon at bounding box center [136, 127] width 5 height 6
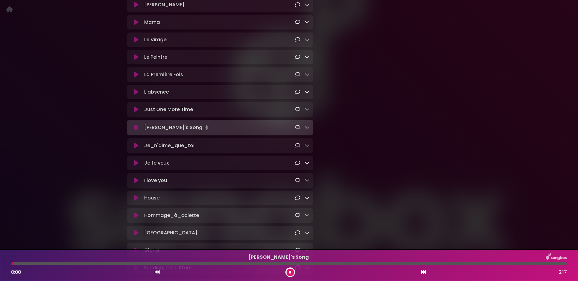
click at [309, 130] on icon at bounding box center [306, 127] width 5 height 5
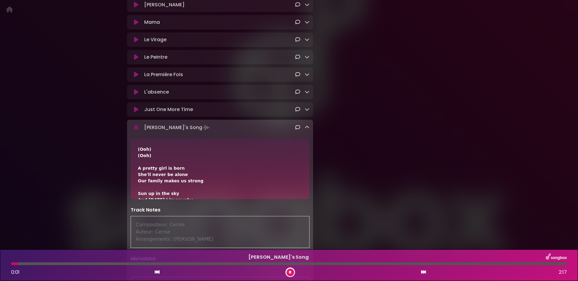
click at [309, 130] on icon at bounding box center [306, 127] width 5 height 5
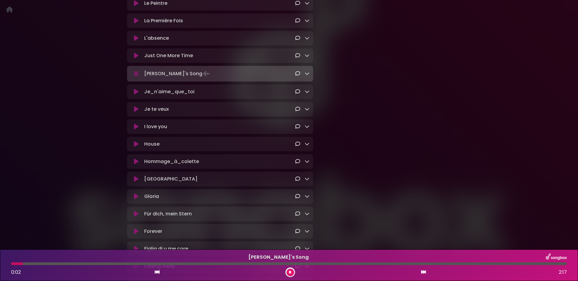
scroll to position [462, 0]
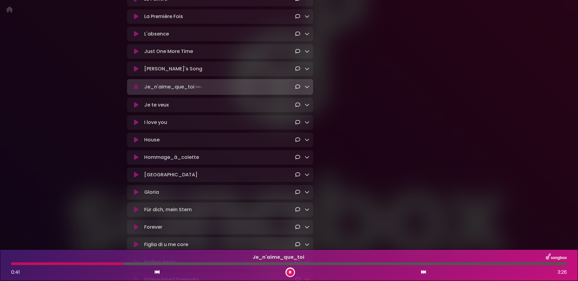
click at [306, 89] on icon at bounding box center [306, 86] width 5 height 5
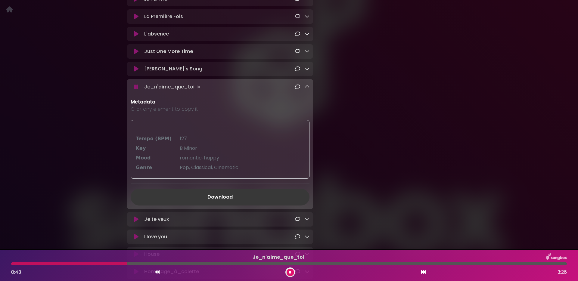
click at [225, 205] on link "Download" at bounding box center [220, 197] width 179 height 17
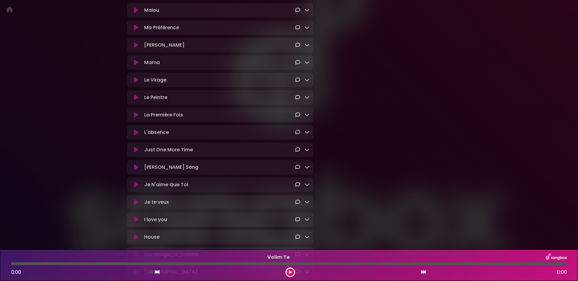
scroll to position [403, 0]
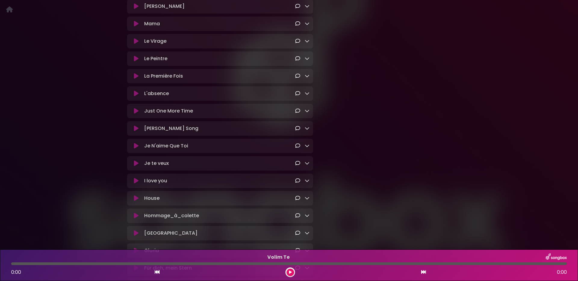
click at [136, 149] on icon at bounding box center [136, 146] width 5 height 6
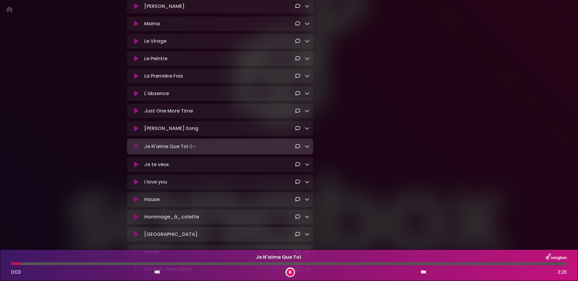
click at [306, 149] on icon at bounding box center [306, 146] width 5 height 5
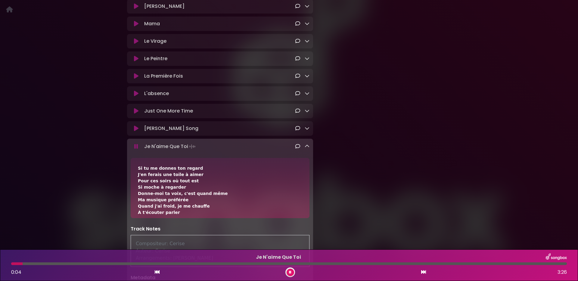
click at [306, 149] on icon at bounding box center [306, 146] width 5 height 5
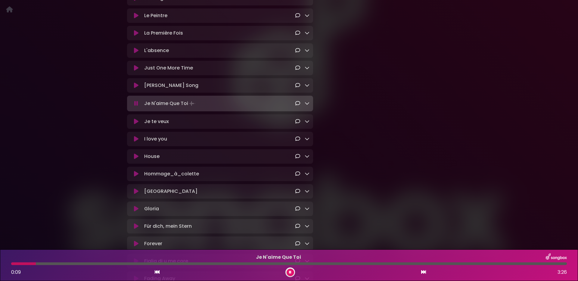
scroll to position [445, 0]
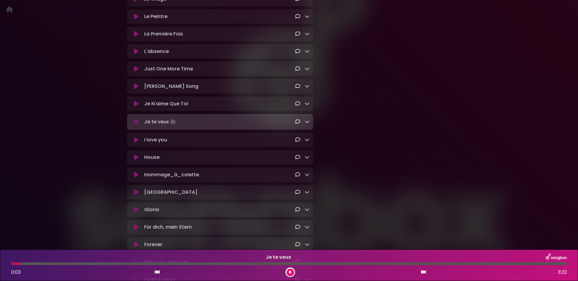
click at [308, 106] on icon at bounding box center [306, 103] width 5 height 5
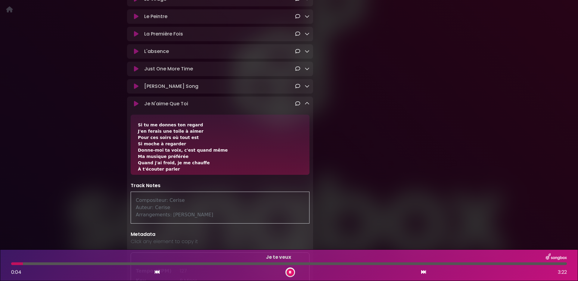
click at [308, 106] on icon at bounding box center [306, 103] width 5 height 5
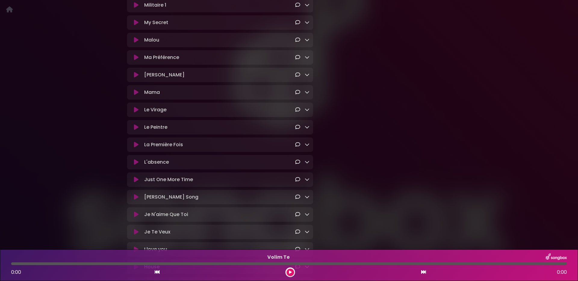
scroll to position [404, 0]
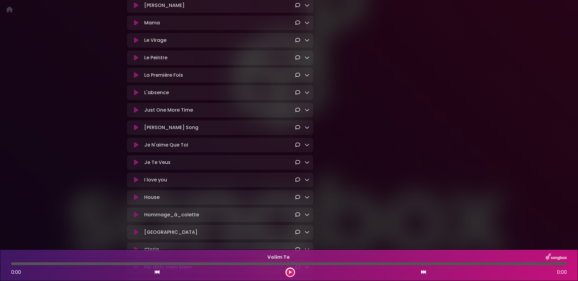
click at [307, 165] on icon at bounding box center [306, 162] width 5 height 5
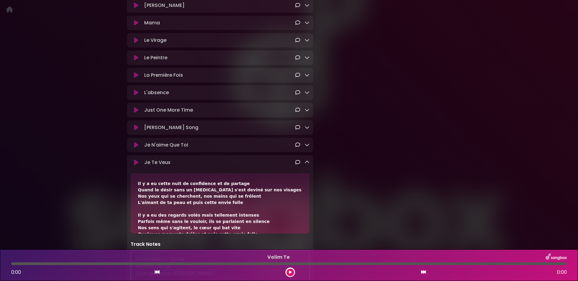
click at [307, 165] on icon at bounding box center [306, 162] width 5 height 5
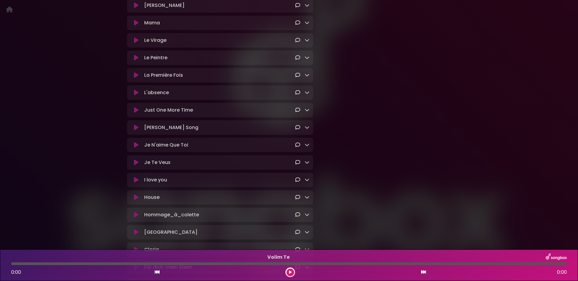
scroll to position [476, 0]
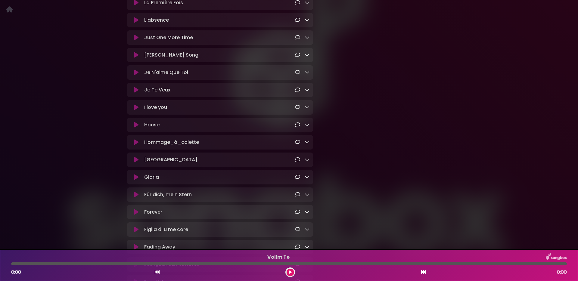
click at [139, 110] on button at bounding box center [136, 107] width 11 height 6
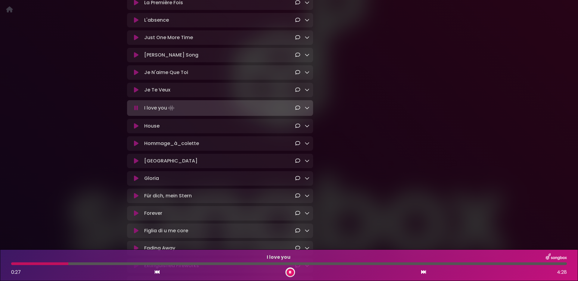
click at [307, 110] on icon at bounding box center [306, 107] width 5 height 5
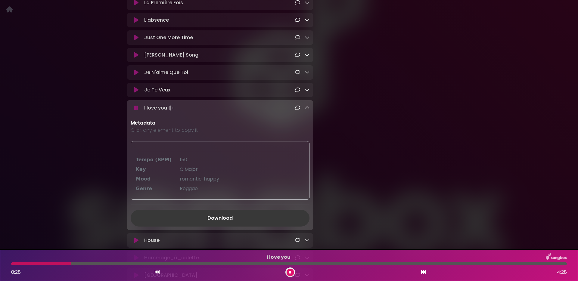
click at [221, 227] on link "Download" at bounding box center [220, 218] width 179 height 17
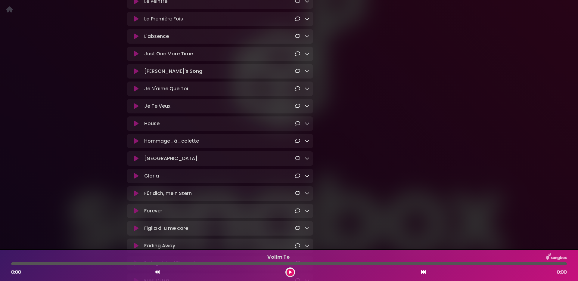
scroll to position [446, 0]
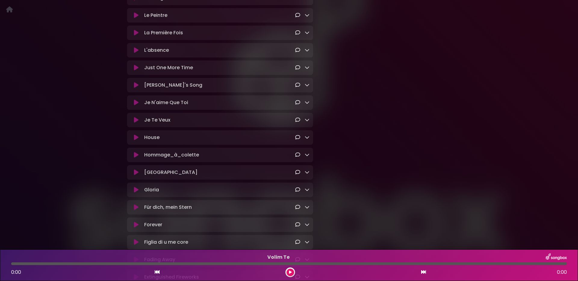
click at [135, 71] on icon at bounding box center [136, 68] width 5 height 6
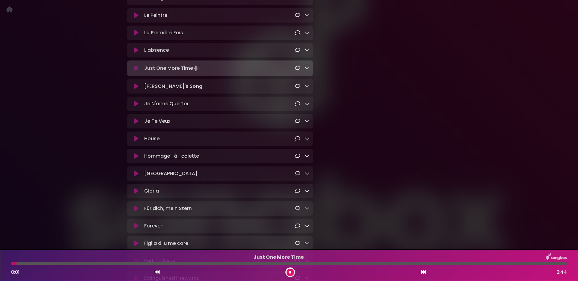
click at [135, 71] on icon at bounding box center [136, 68] width 4 height 6
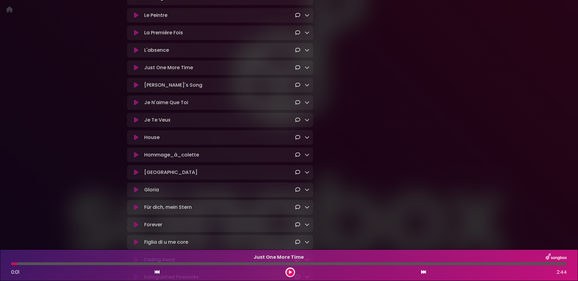
click at [135, 123] on icon at bounding box center [136, 120] width 5 height 6
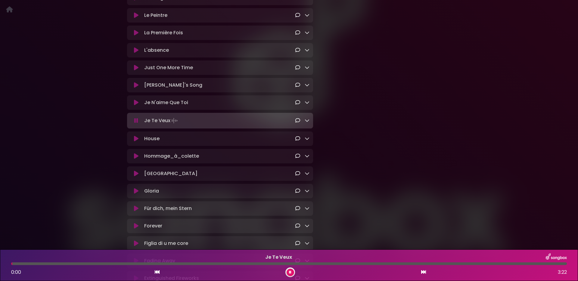
click at [135, 124] on icon at bounding box center [136, 121] width 4 height 6
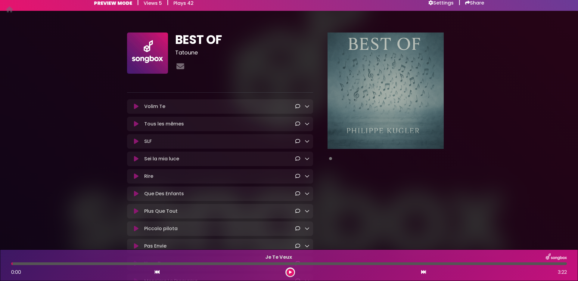
scroll to position [68, 0]
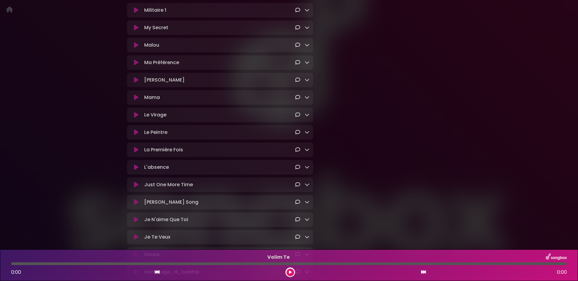
scroll to position [329, 0]
click at [307, 187] on icon at bounding box center [306, 184] width 5 height 5
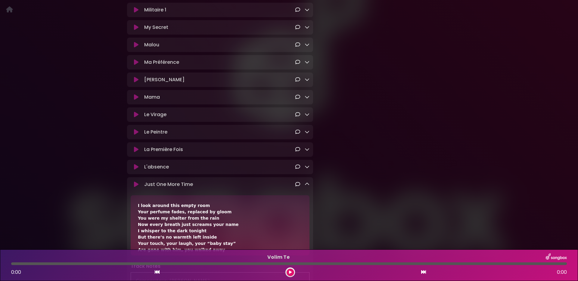
click at [307, 187] on icon at bounding box center [306, 184] width 5 height 5
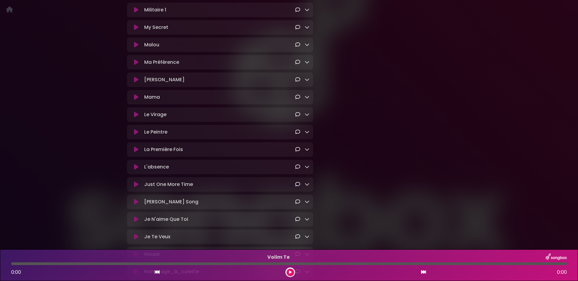
click at [307, 204] on icon at bounding box center [306, 201] width 5 height 5
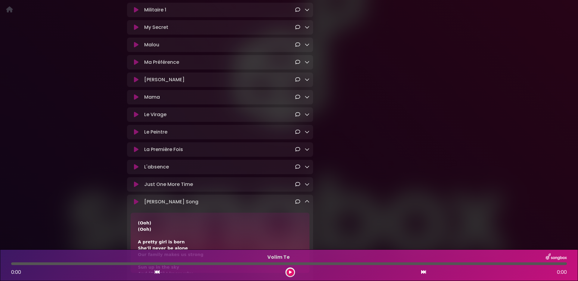
click at [307, 204] on icon at bounding box center [306, 201] width 5 height 5
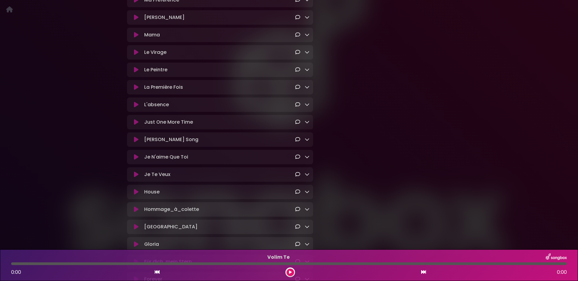
scroll to position [393, 0]
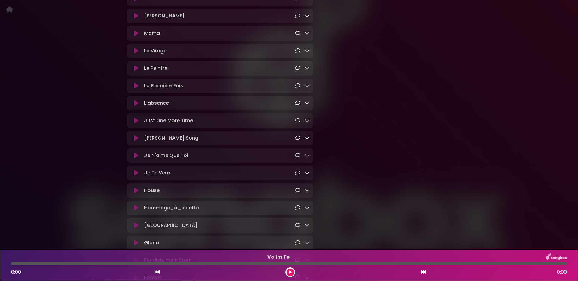
click at [307, 175] on icon at bounding box center [306, 172] width 5 height 5
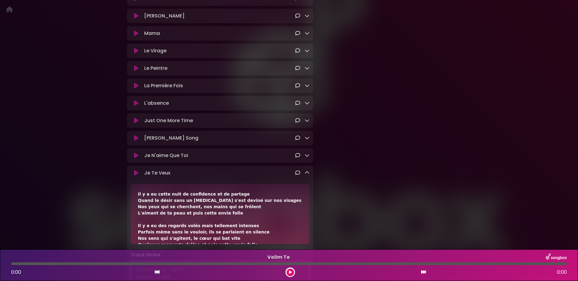
click at [307, 175] on icon at bounding box center [306, 172] width 5 height 5
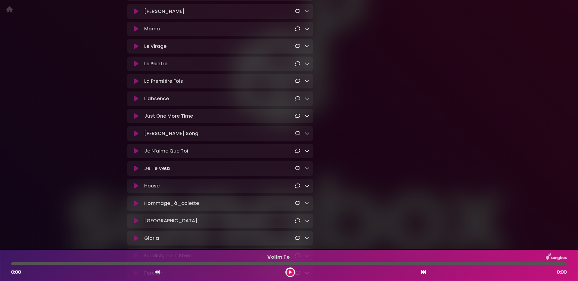
scroll to position [422, 0]
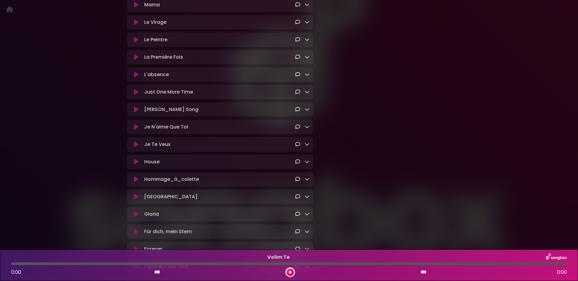
click at [309, 165] on div "House Loading Track..." at bounding box center [220, 161] width 186 height 7
click at [308, 164] on icon at bounding box center [306, 161] width 5 height 5
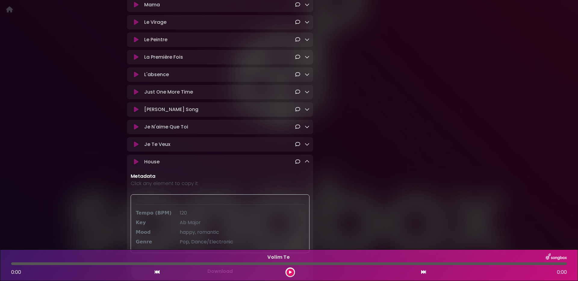
click at [308, 164] on icon at bounding box center [306, 161] width 5 height 5
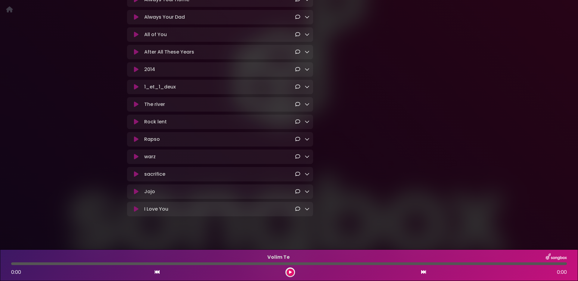
scroll to position [906, 0]
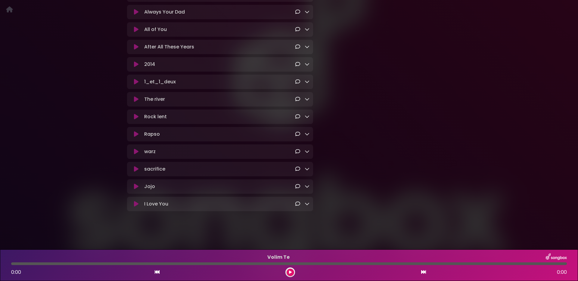
click at [307, 206] on icon at bounding box center [306, 203] width 5 height 5
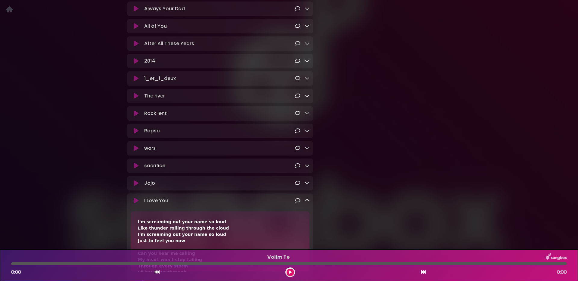
click at [306, 203] on icon at bounding box center [306, 200] width 5 height 5
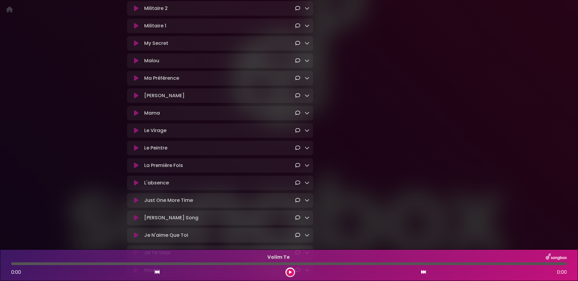
scroll to position [362, 0]
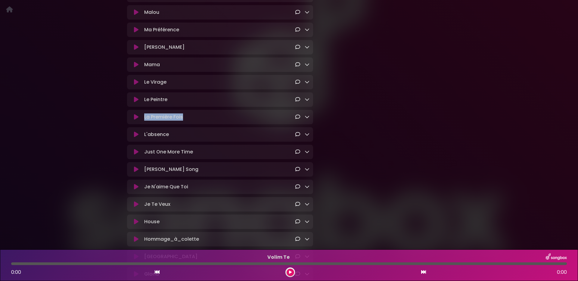
drag, startPoint x: 248, startPoint y: 124, endPoint x: 237, endPoint y: 116, distance: 13.6
click at [237, 116] on div "La Première Fois Loading Track..." at bounding box center [220, 117] width 186 height 14
click at [235, 121] on p "La Première Fois Loading Track..." at bounding box center [219, 116] width 151 height 7
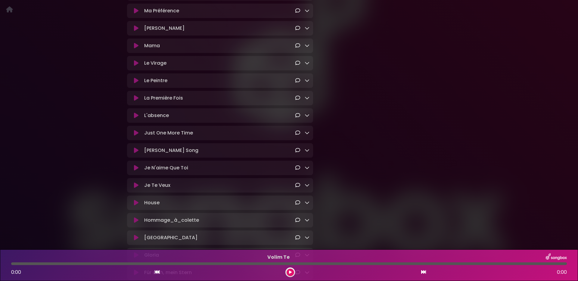
scroll to position [447, 0]
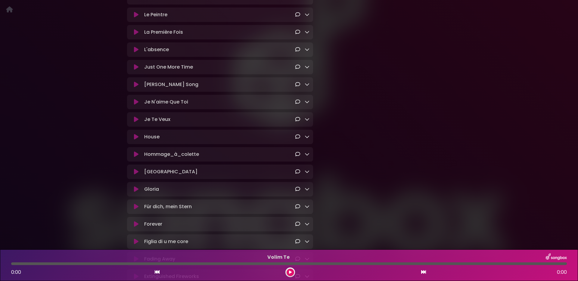
click at [304, 139] on icon at bounding box center [306, 136] width 5 height 5
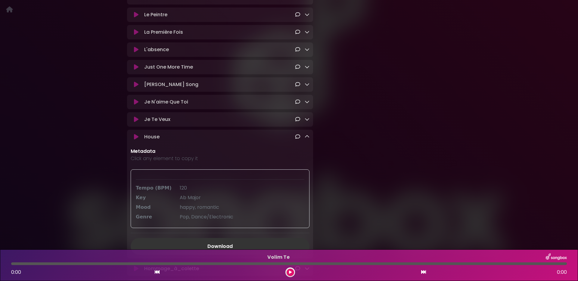
click at [137, 140] on icon at bounding box center [136, 137] width 5 height 6
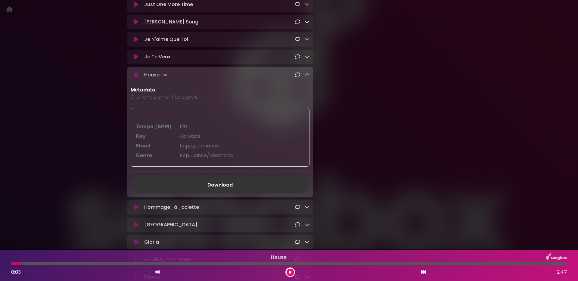
scroll to position [510, 0]
click at [220, 188] on link "Download" at bounding box center [220, 184] width 179 height 17
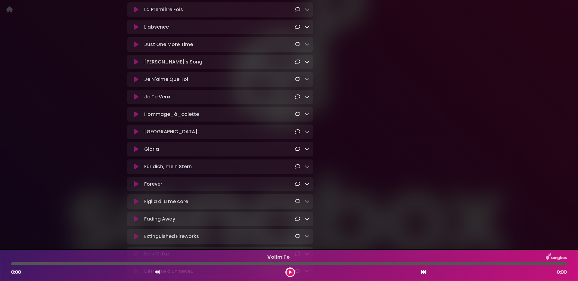
scroll to position [468, 0]
click at [306, 100] on icon at bounding box center [306, 97] width 5 height 5
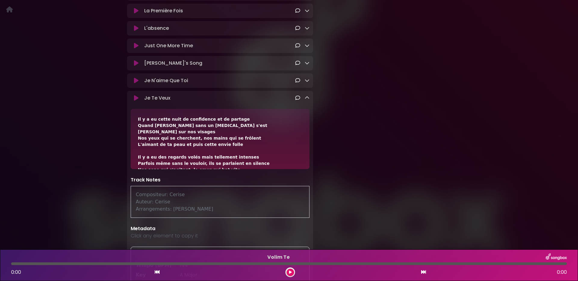
click at [306, 100] on icon at bounding box center [306, 97] width 5 height 5
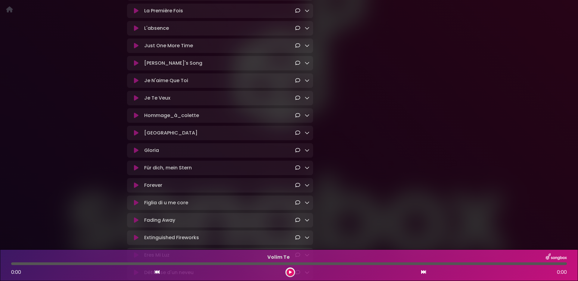
click at [305, 118] on icon at bounding box center [306, 115] width 5 height 5
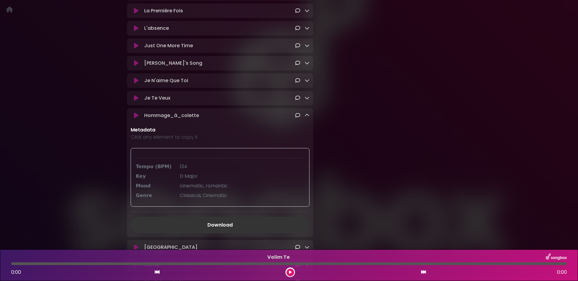
click at [305, 118] on icon at bounding box center [306, 115] width 5 height 5
